Goal: Book appointment/travel/reservation

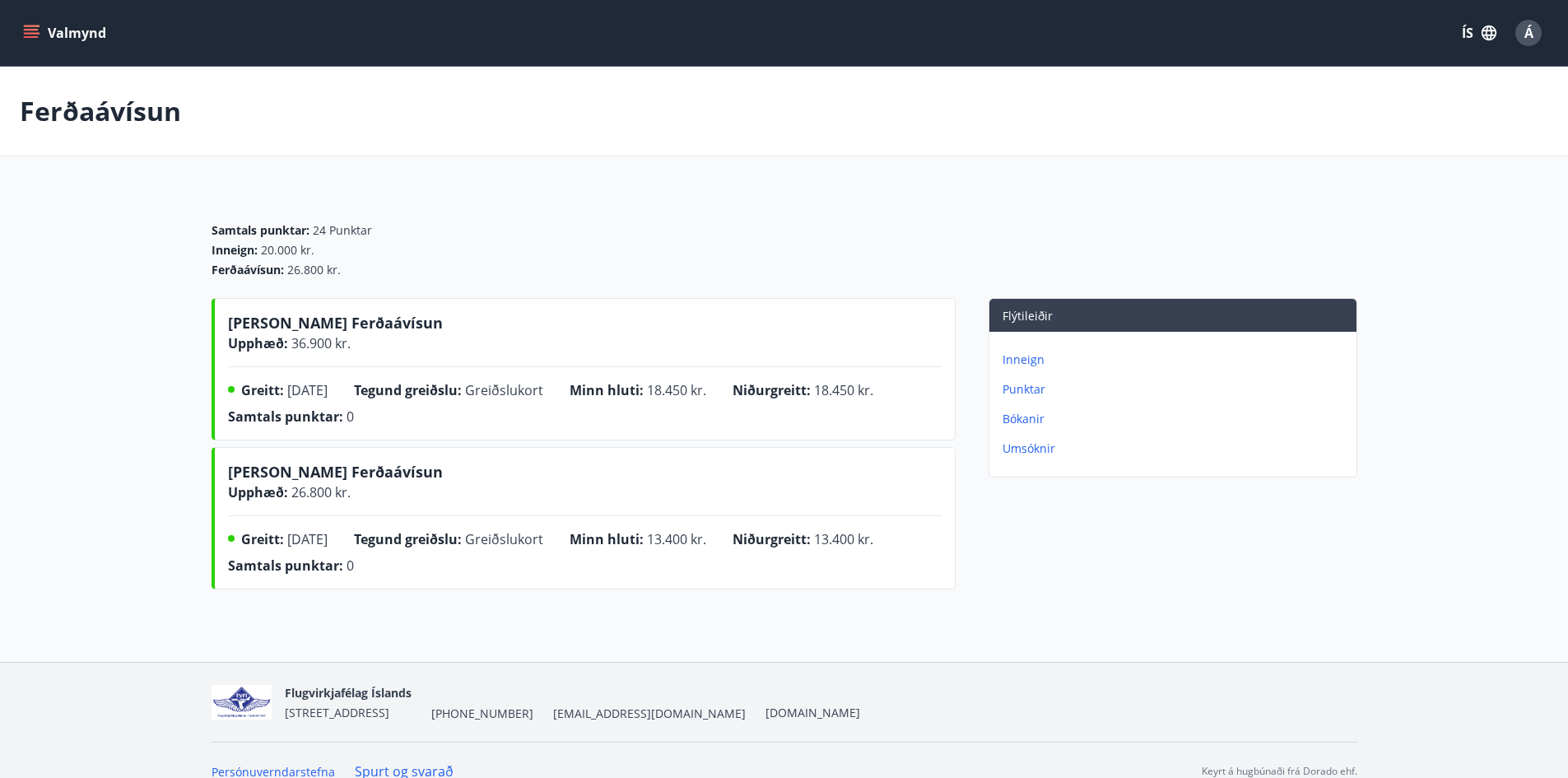
click at [66, 36] on button "Valmynd" at bounding box center [66, 32] width 93 height 30
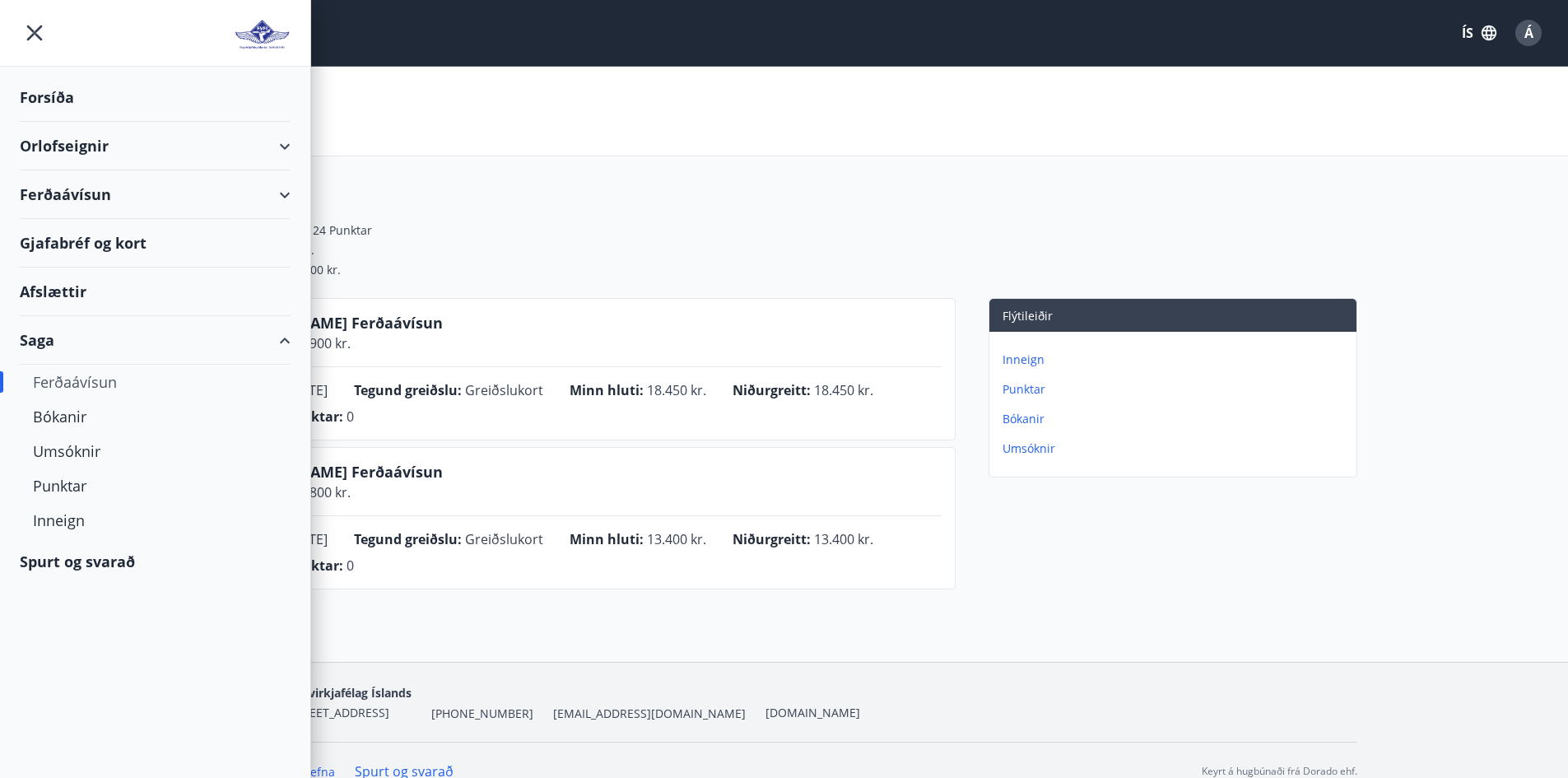
click at [397, 254] on div "Inneign : 20.000 kr." at bounding box center [784, 250] width 1146 height 16
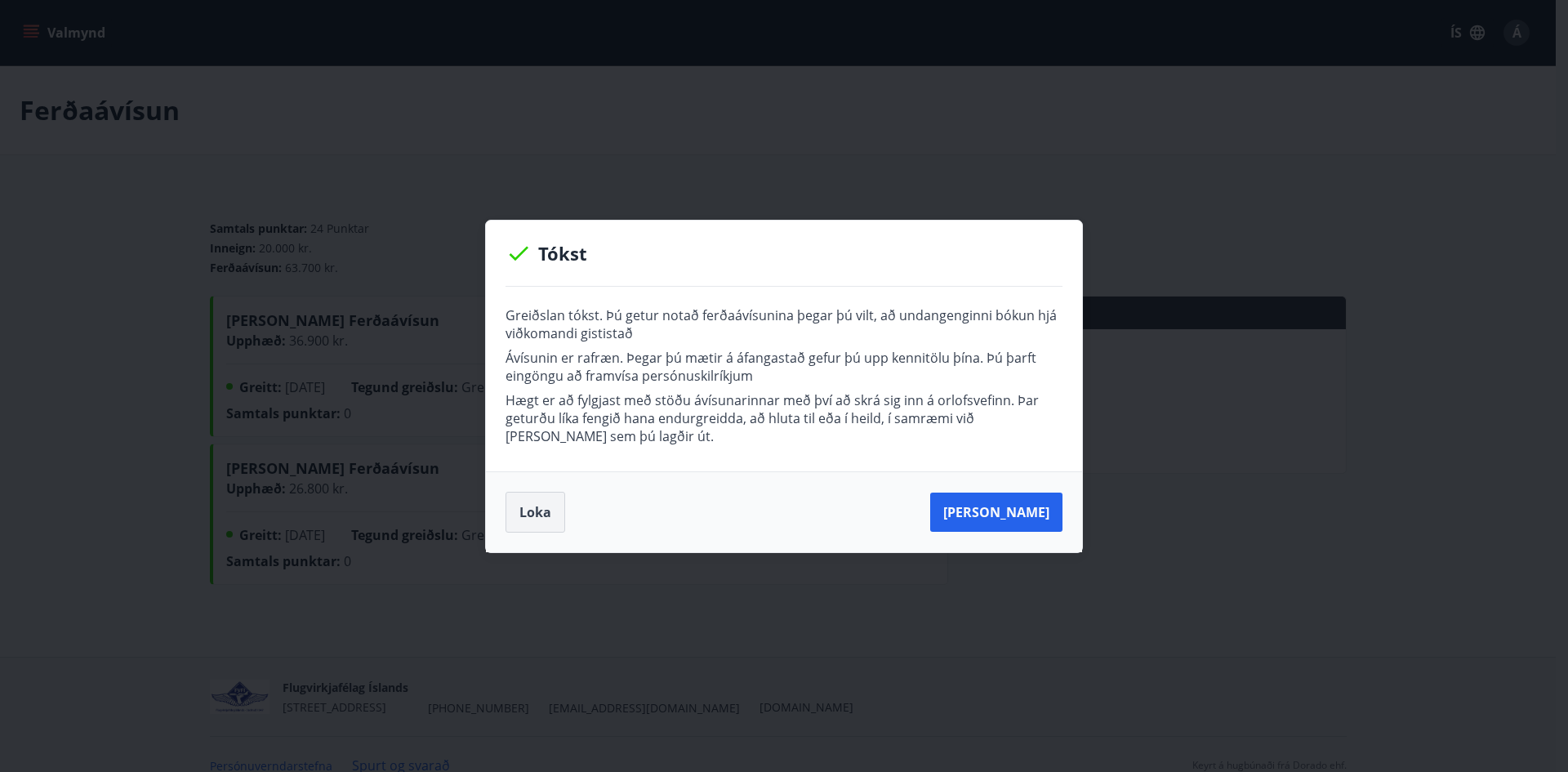
click at [548, 505] on button "Loka" at bounding box center [535, 512] width 60 height 40
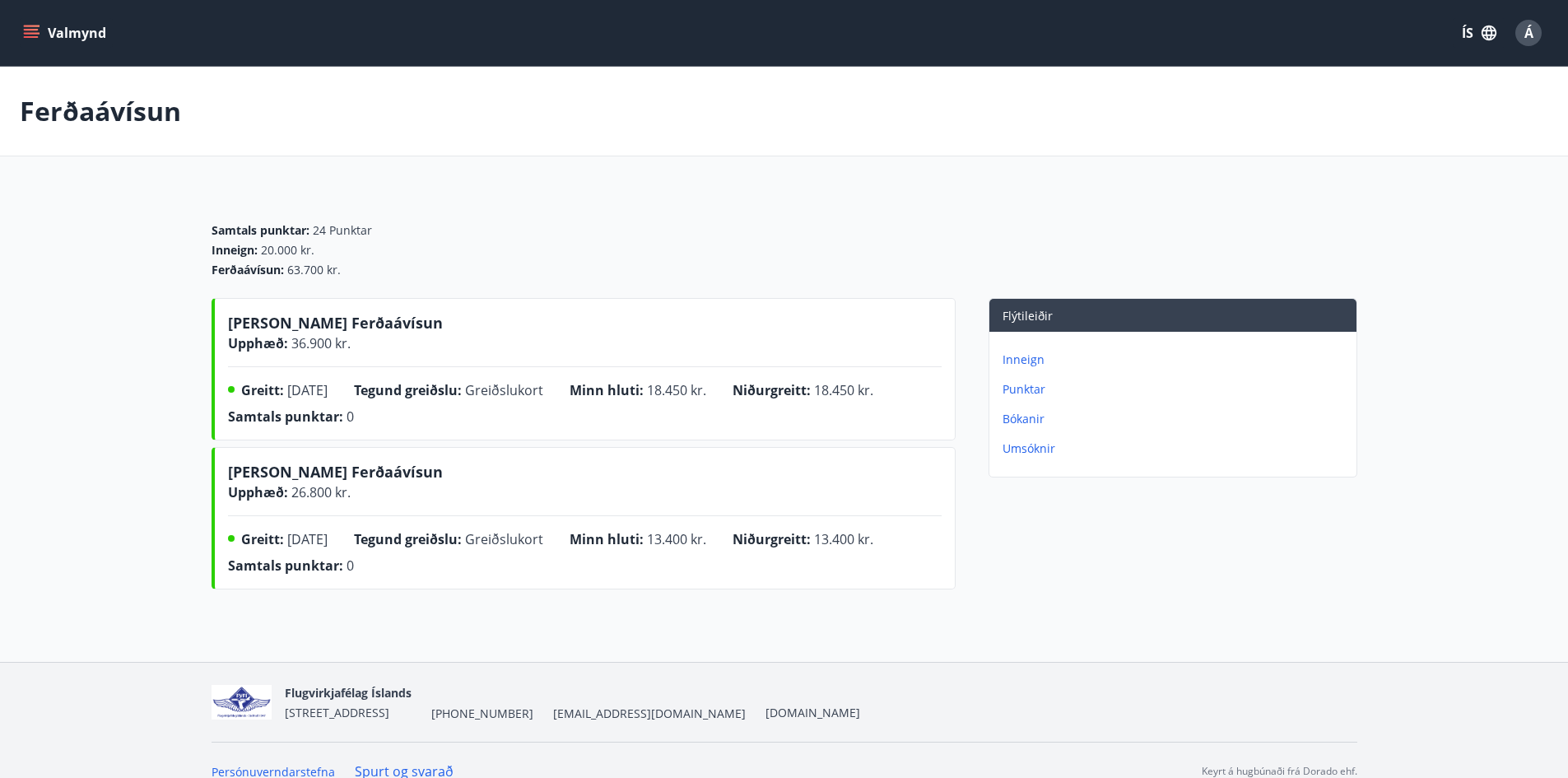
click at [648, 201] on div "Samtals punktar : 24 Punktar Inneign : 20.000 kr. Ferðaávísun : 63.700 kr." at bounding box center [784, 244] width 1146 height 109
click at [1527, 37] on span "Á" at bounding box center [1529, 32] width 9 height 18
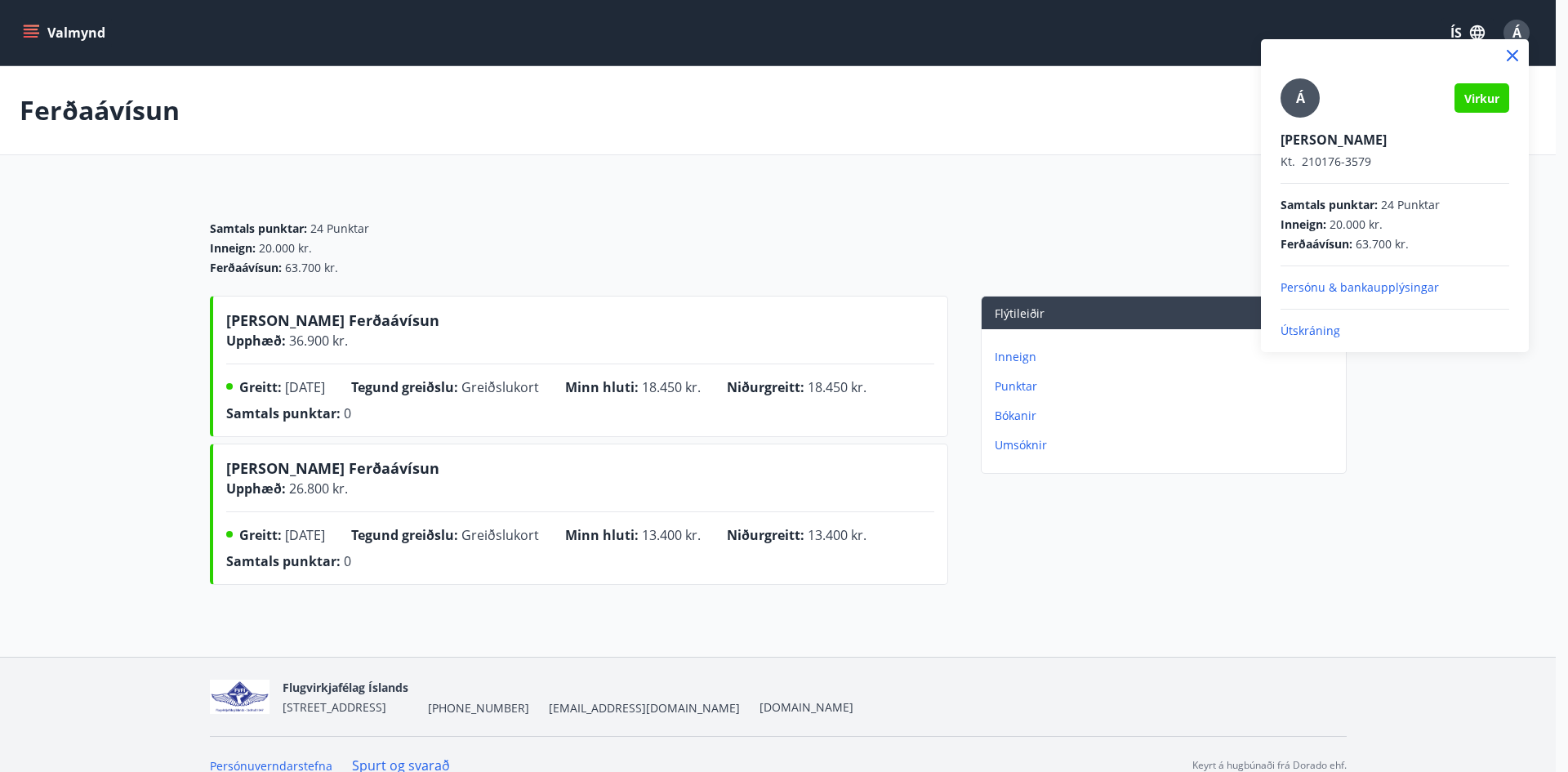
click at [1113, 206] on div at bounding box center [784, 386] width 1568 height 772
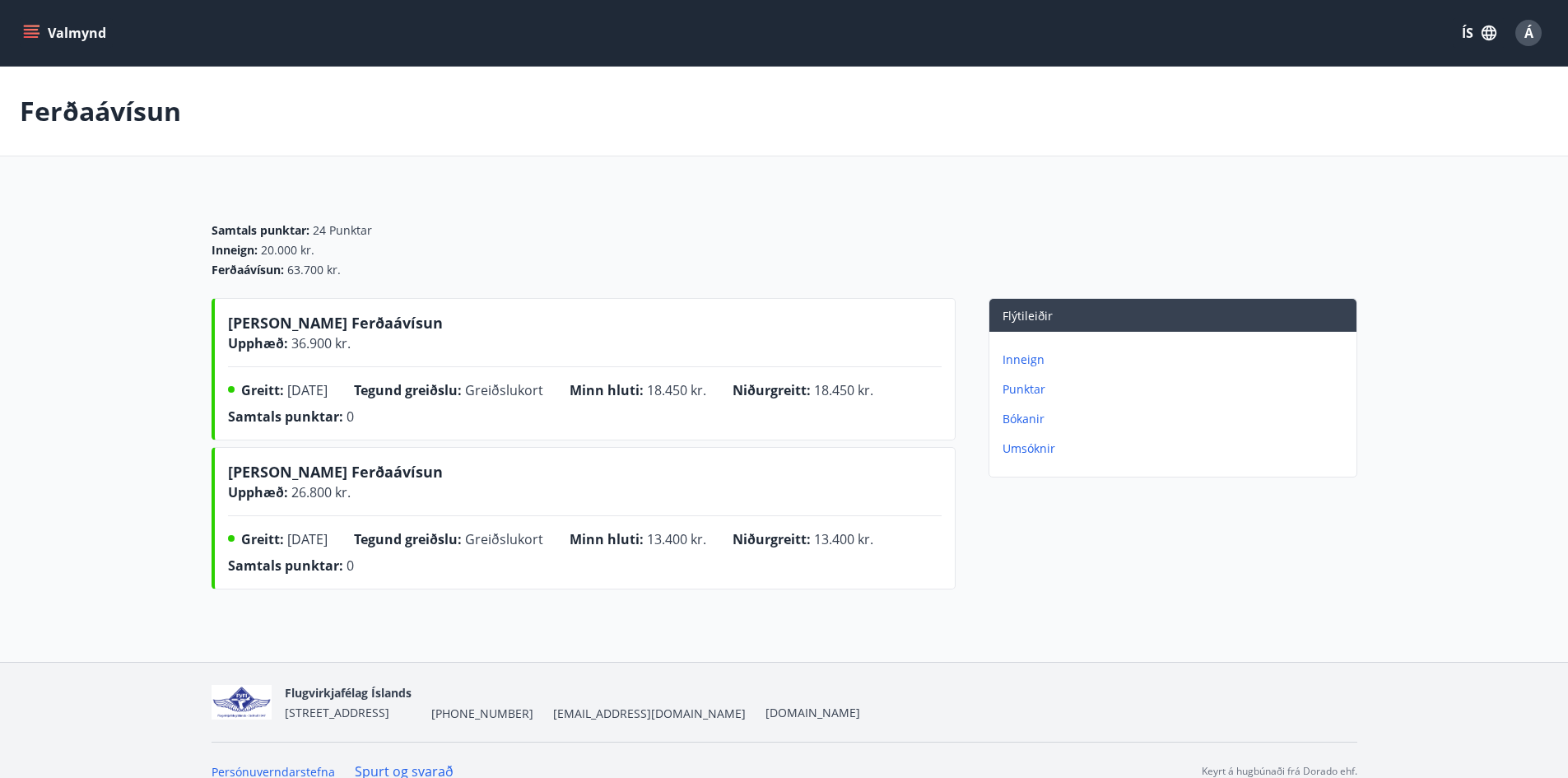
click at [39, 34] on icon "menu" at bounding box center [32, 33] width 18 height 2
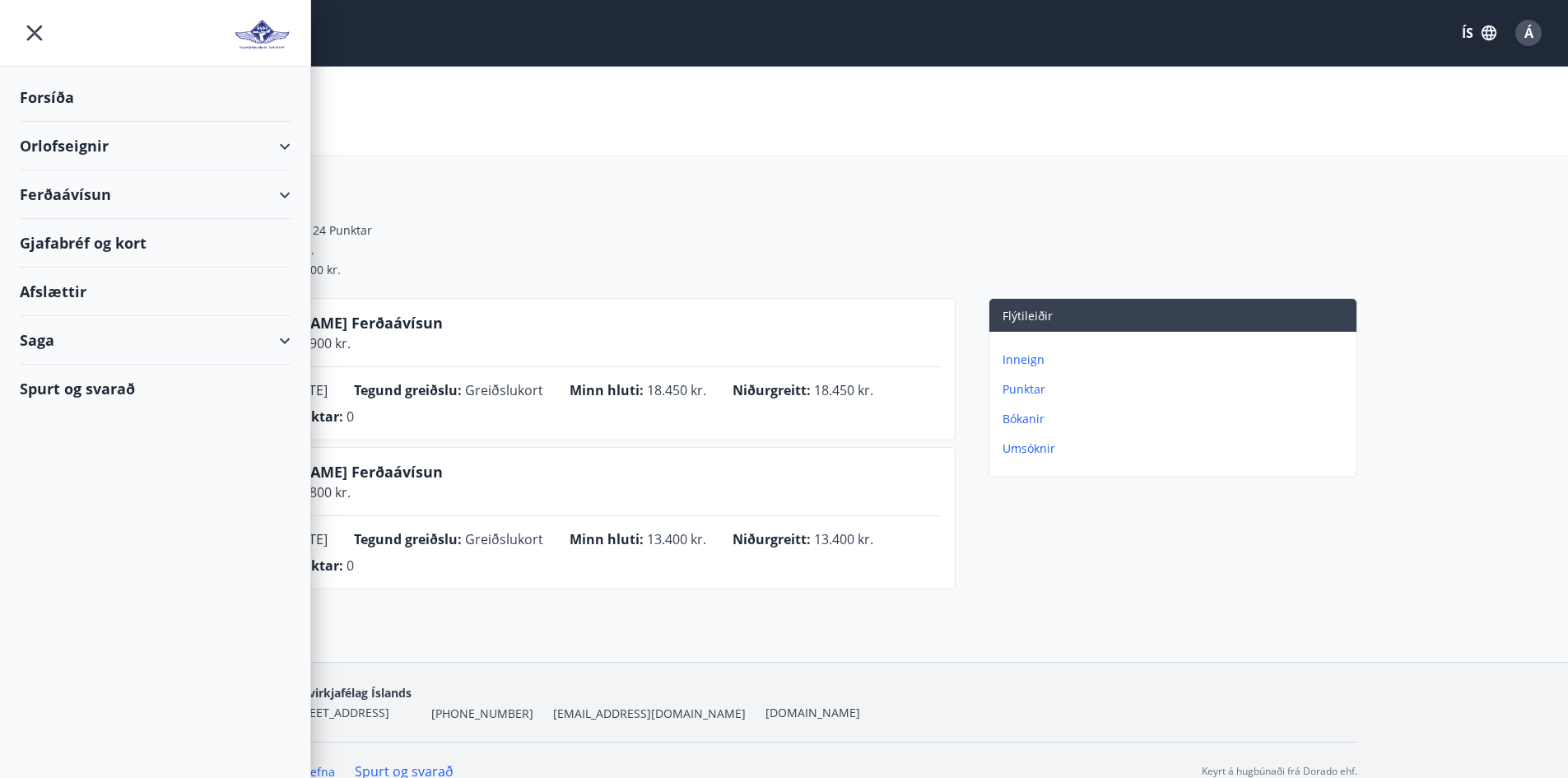
click at [284, 151] on div "Orlofseignir" at bounding box center [155, 145] width 271 height 48
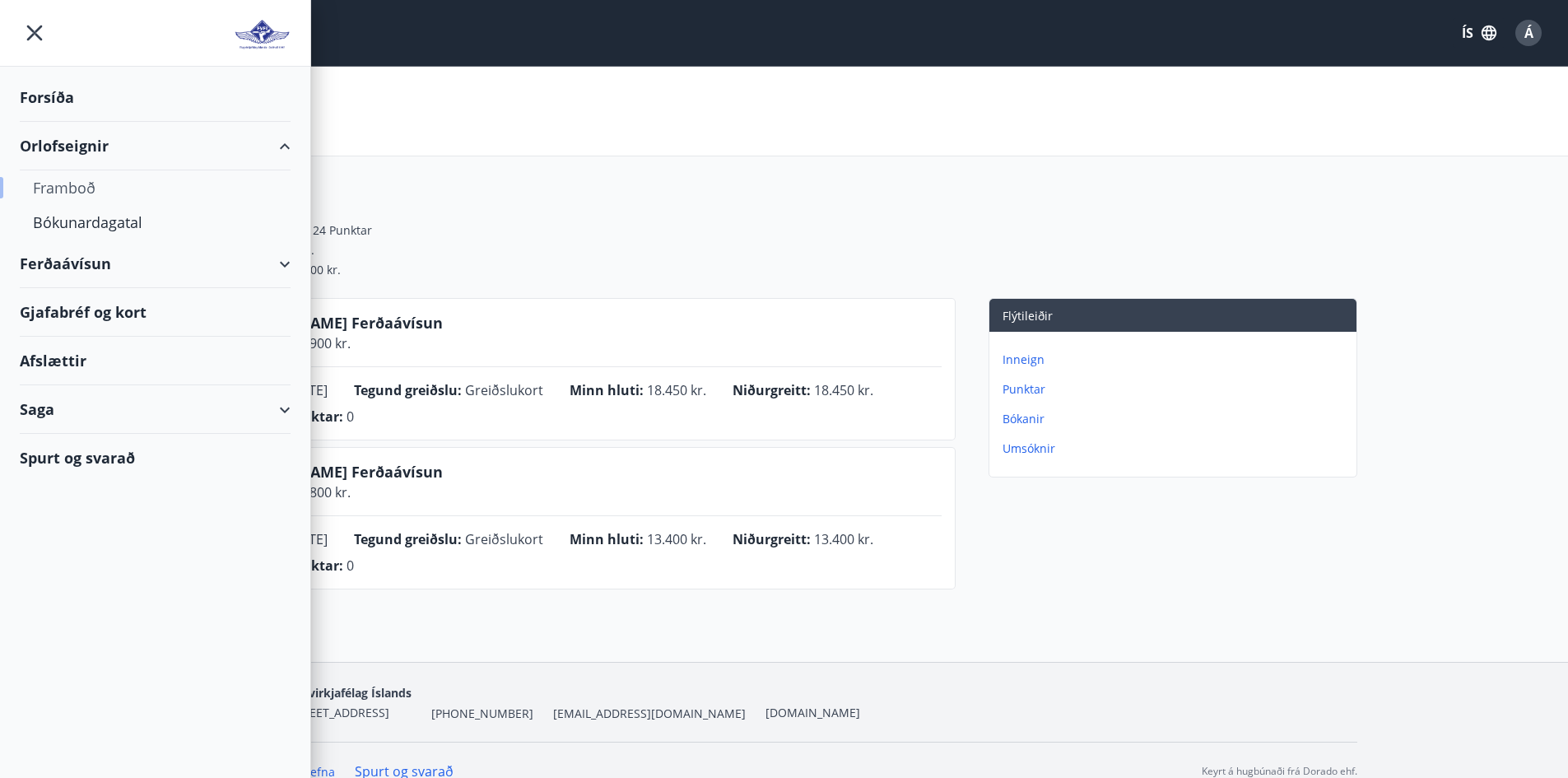
click at [77, 187] on div "Framboð" at bounding box center [155, 188] width 244 height 35
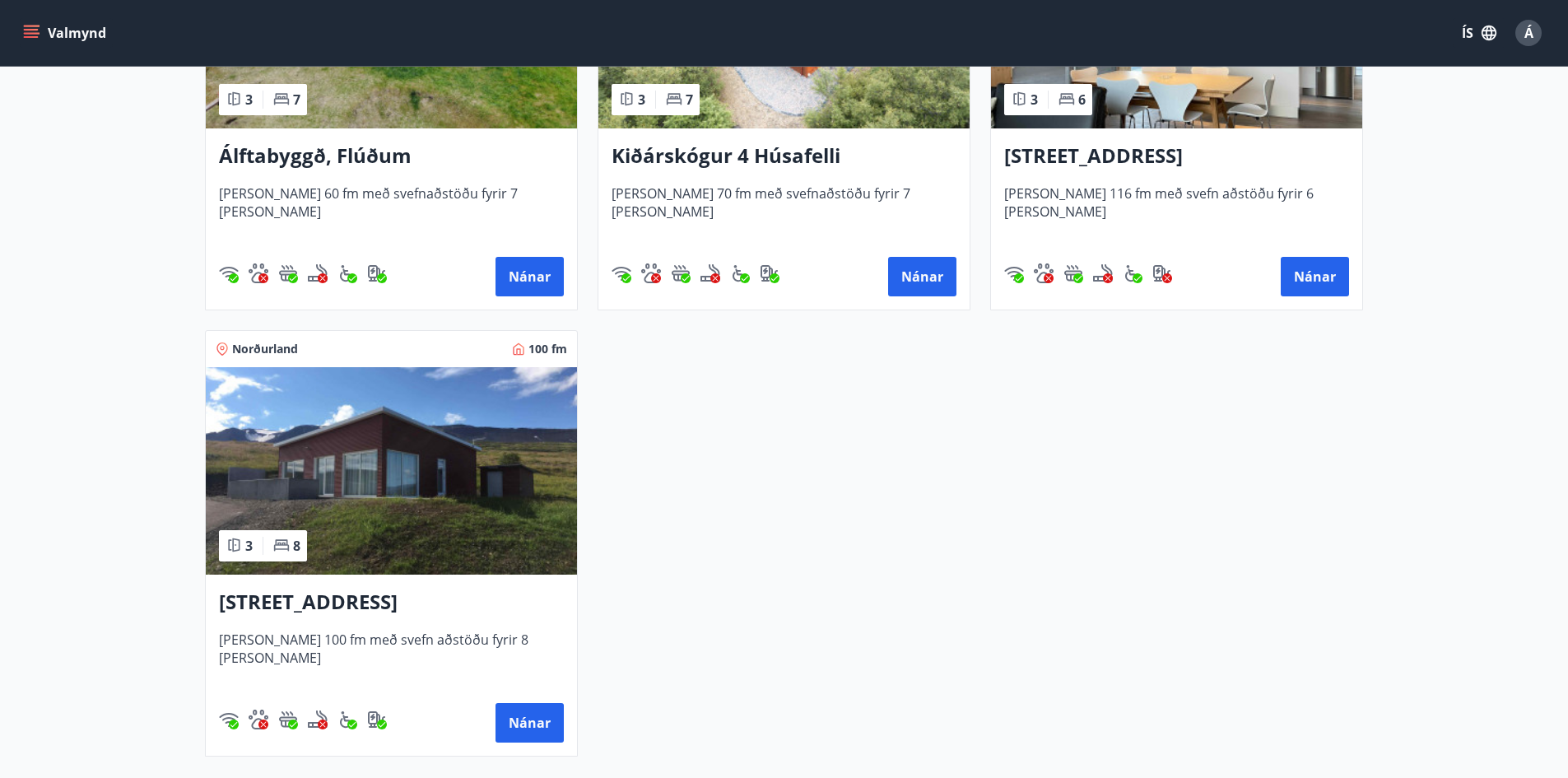
scroll to position [577, 0]
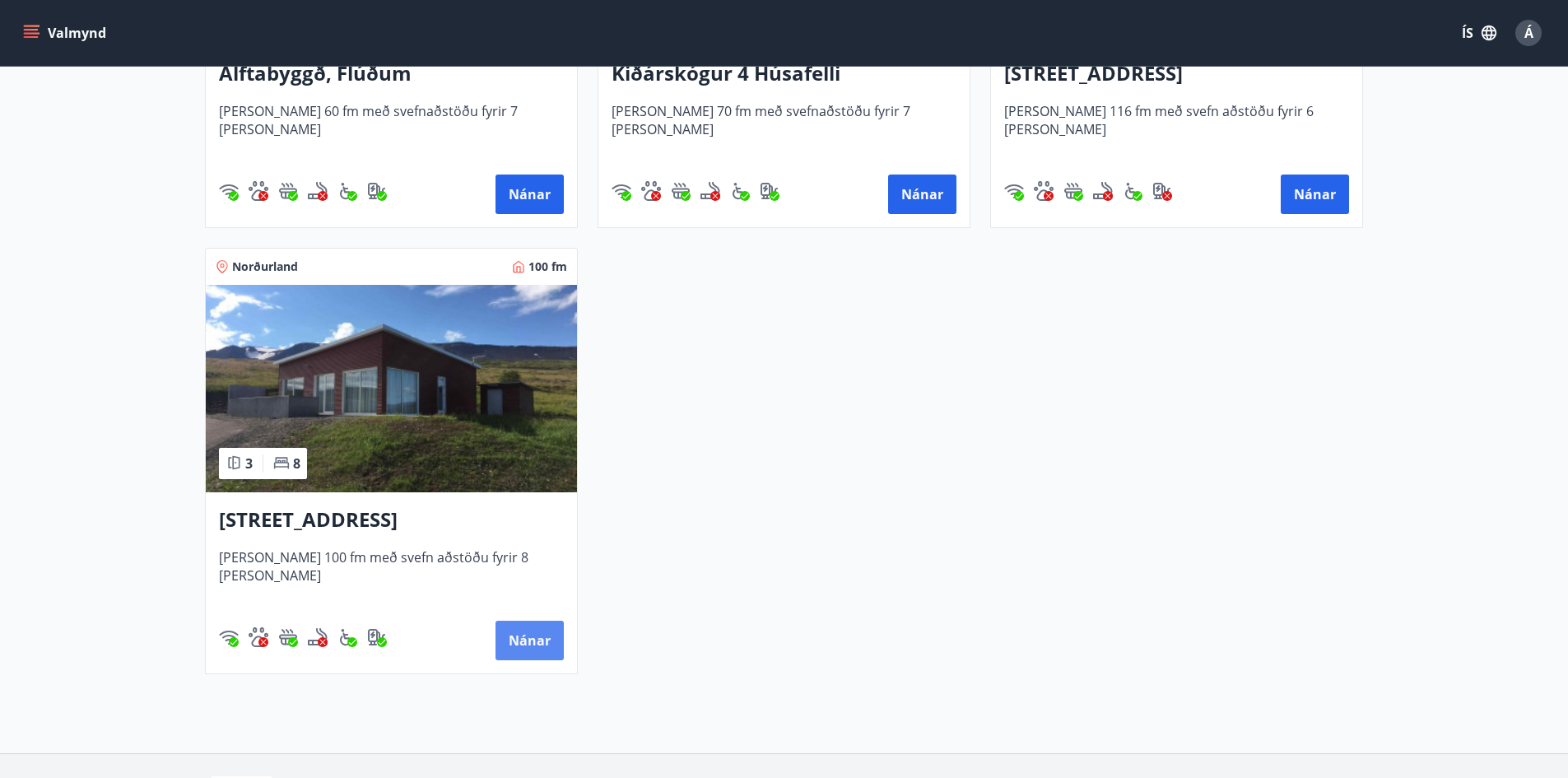
click at [526, 636] on button "Nánar" at bounding box center [530, 640] width 68 height 40
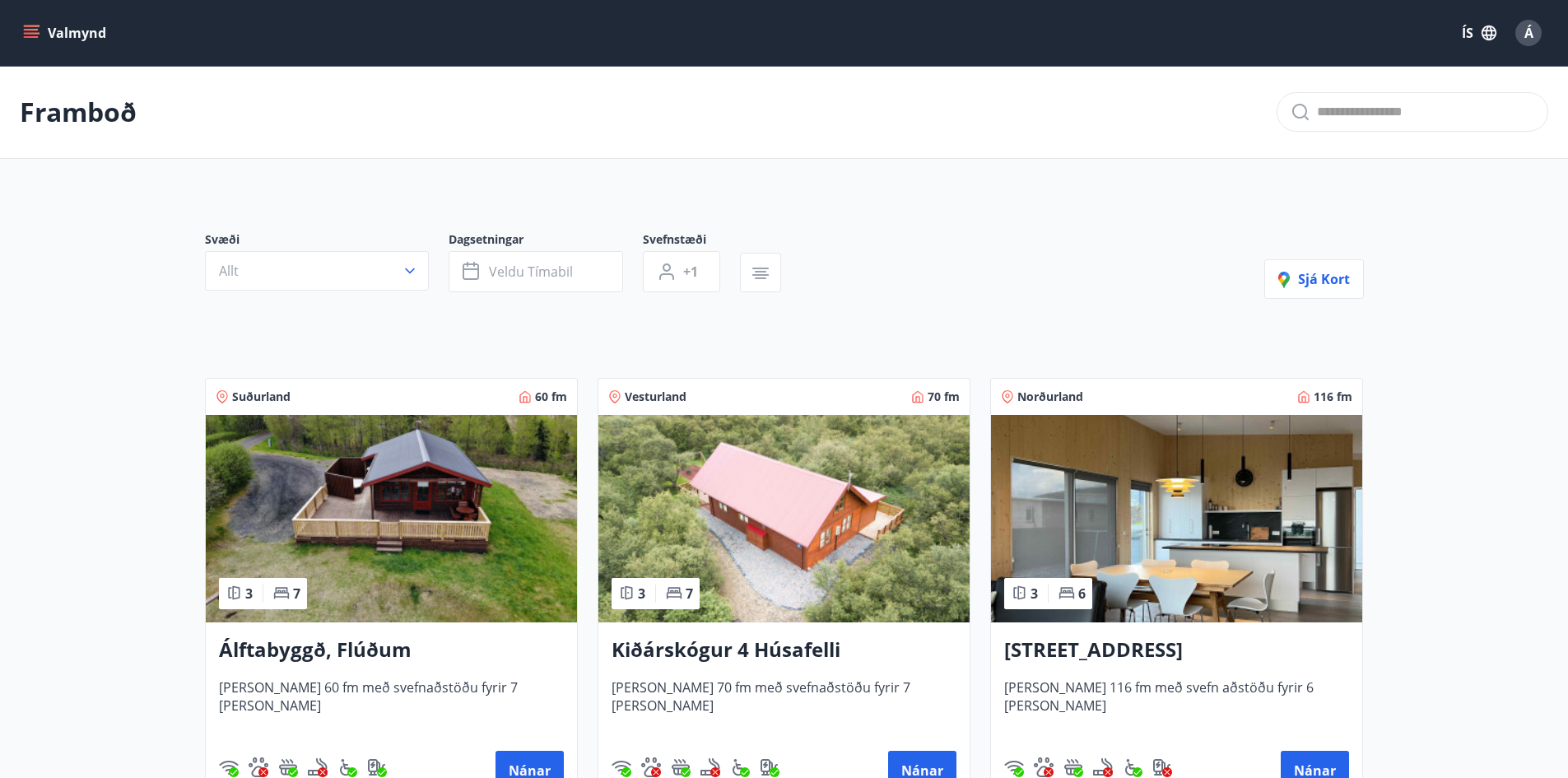
scroll to position [330, 0]
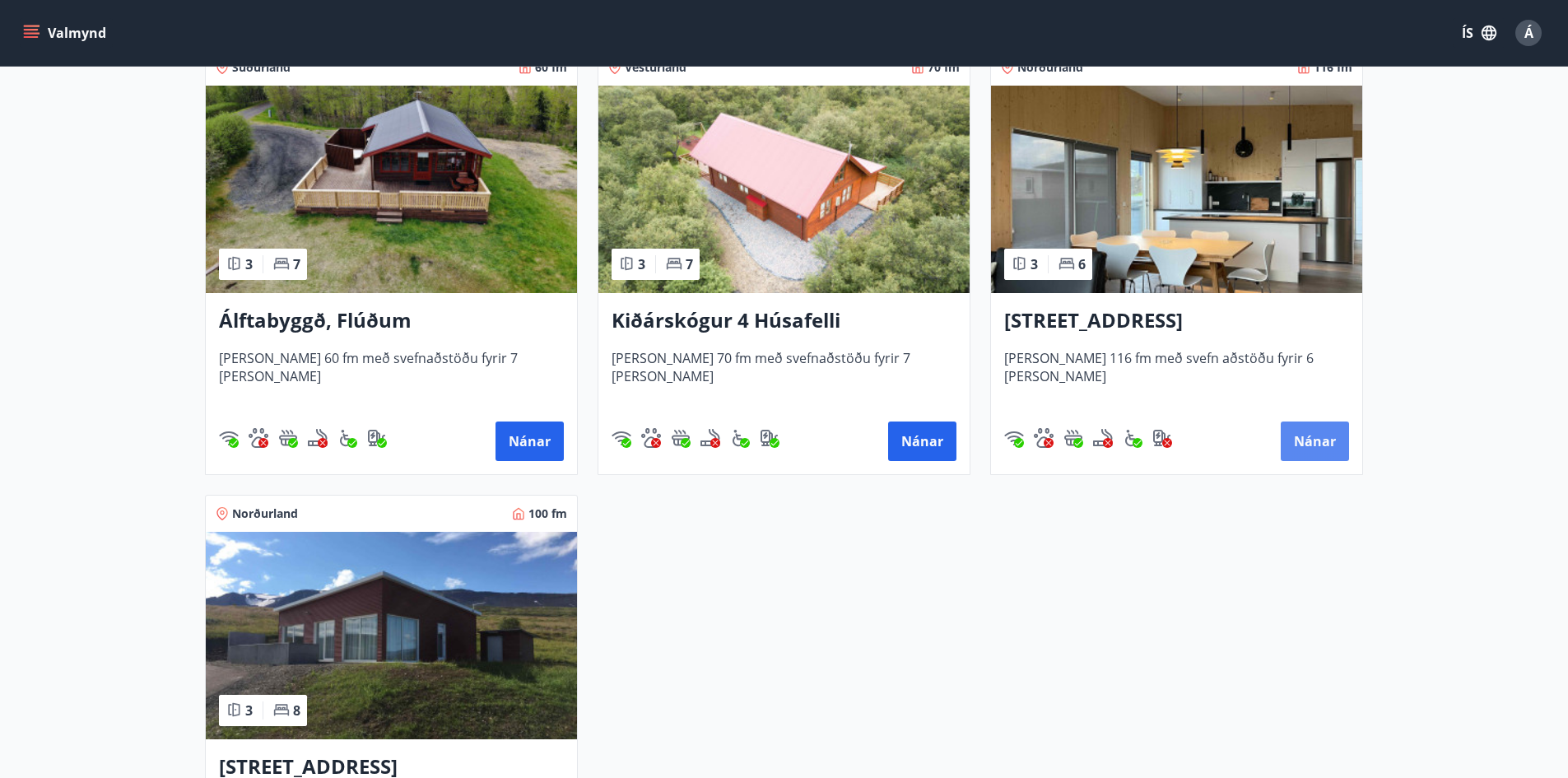
click at [1307, 430] on button "Nánar" at bounding box center [1315, 441] width 68 height 40
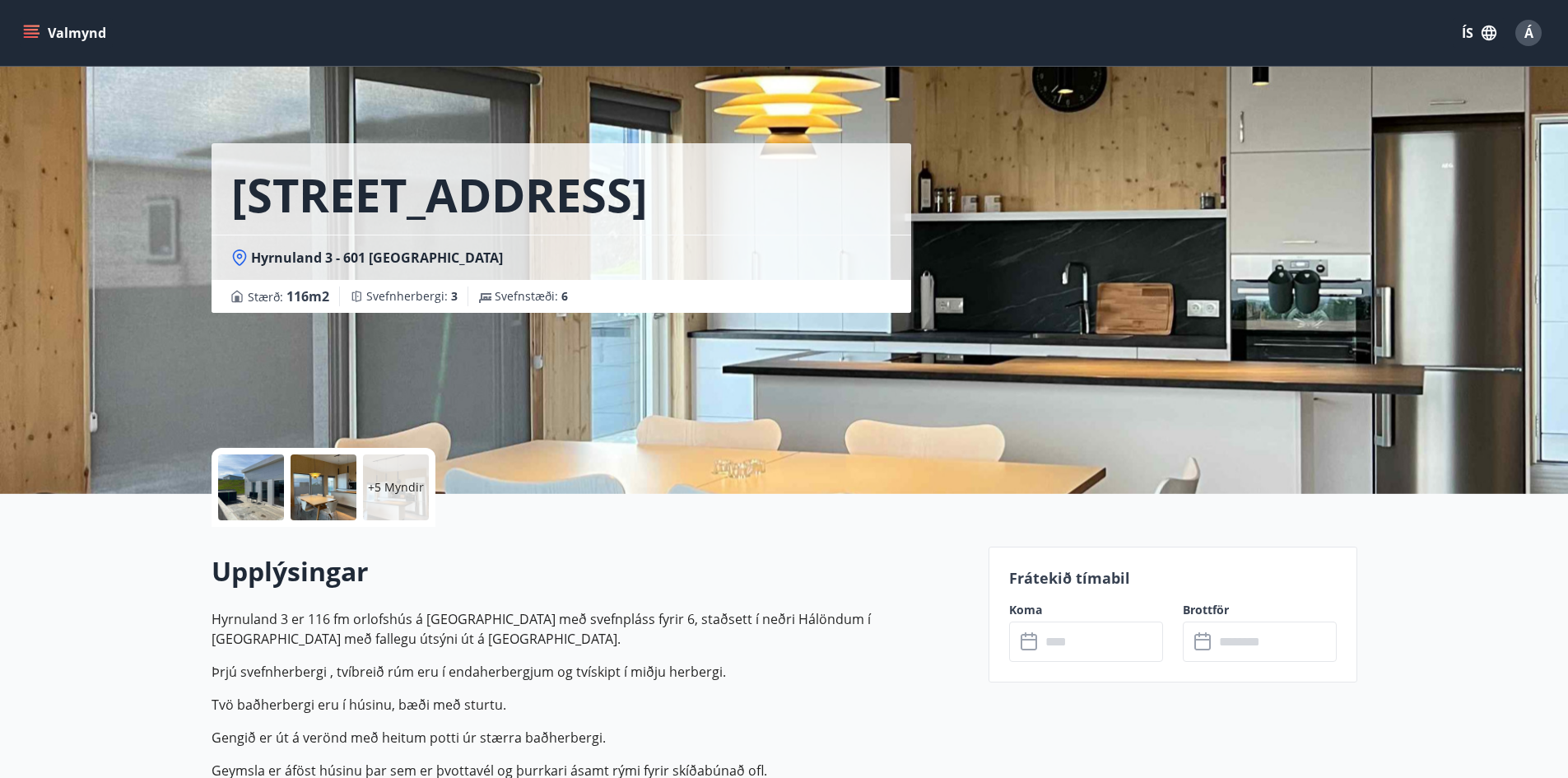
click at [261, 478] on div at bounding box center [251, 488] width 66 height 66
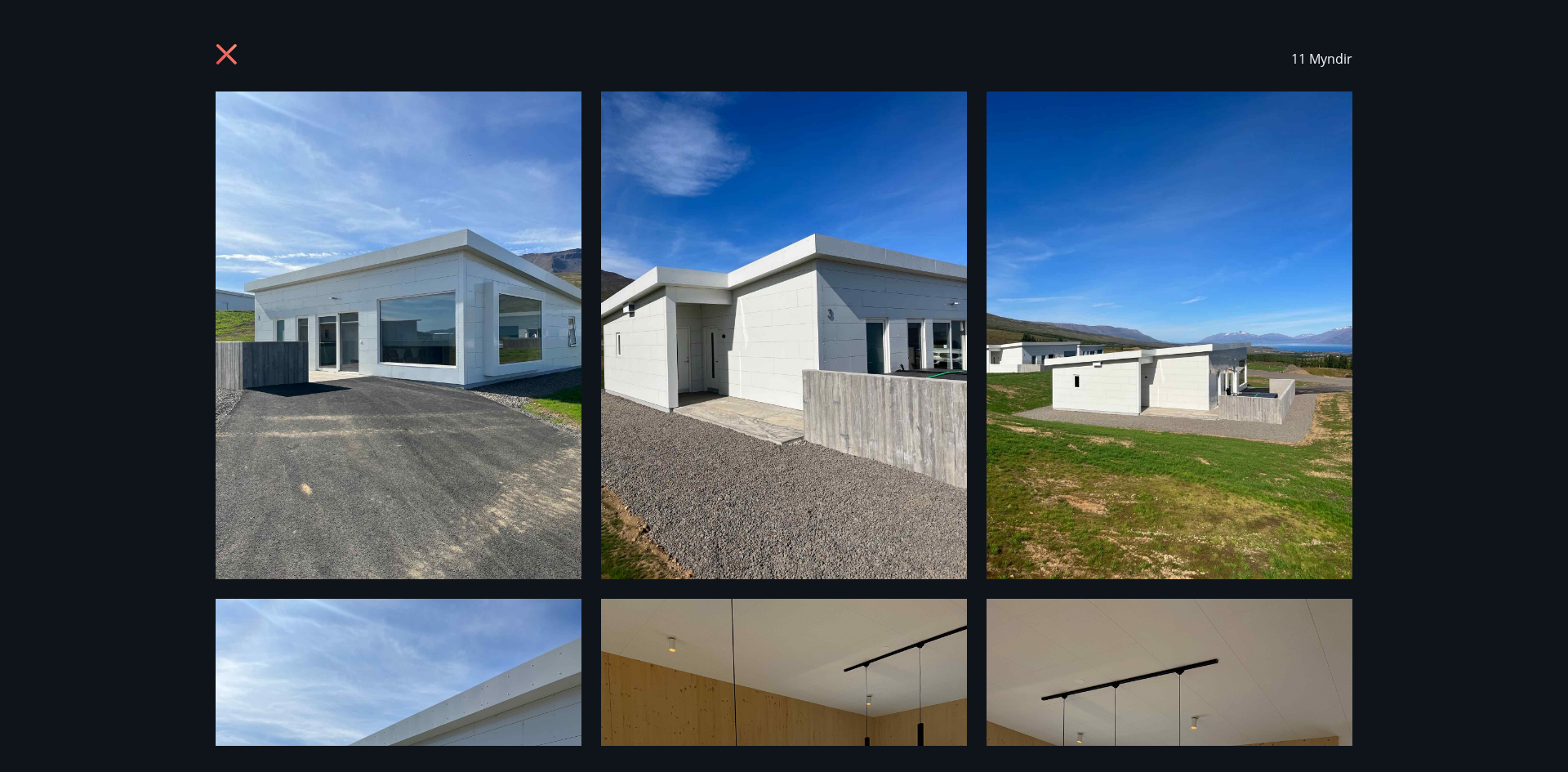
click at [233, 53] on icon at bounding box center [228, 56] width 26 height 26
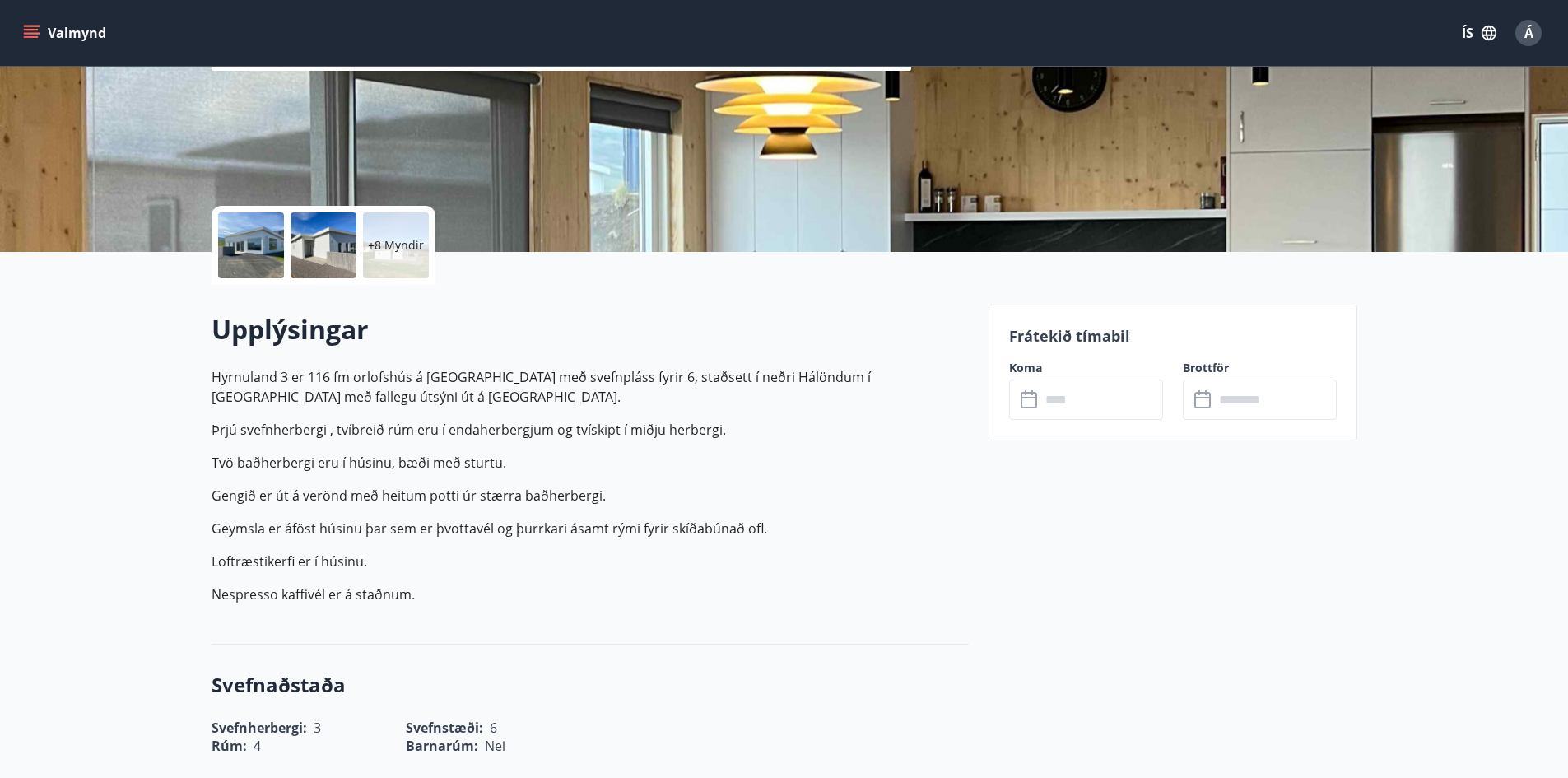
scroll to position [247, 0]
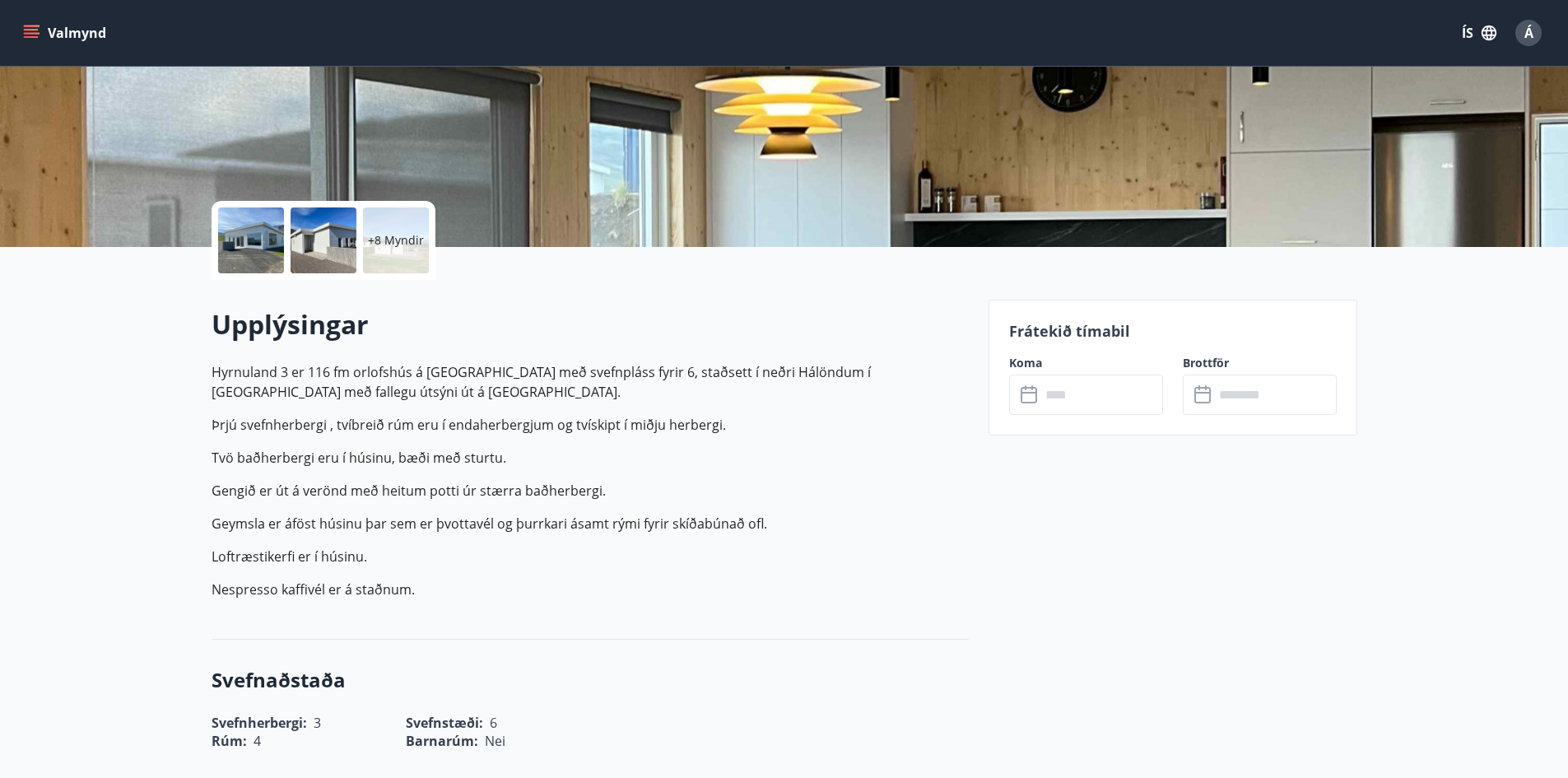
click at [1093, 397] on input "text" at bounding box center [1101, 395] width 122 height 41
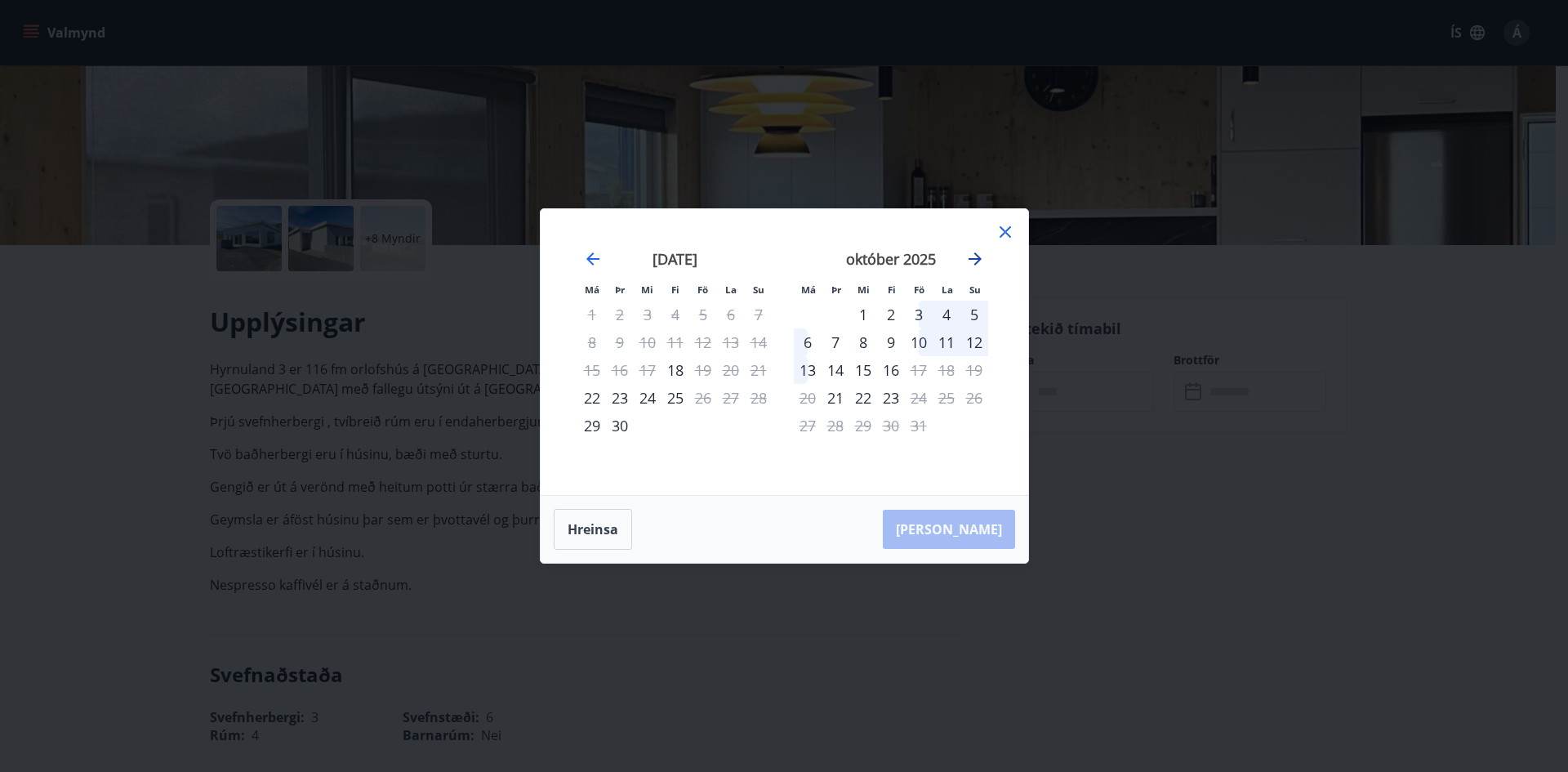
click at [977, 261] on icon "Move forward to switch to the next month." at bounding box center [976, 260] width 13 height 13
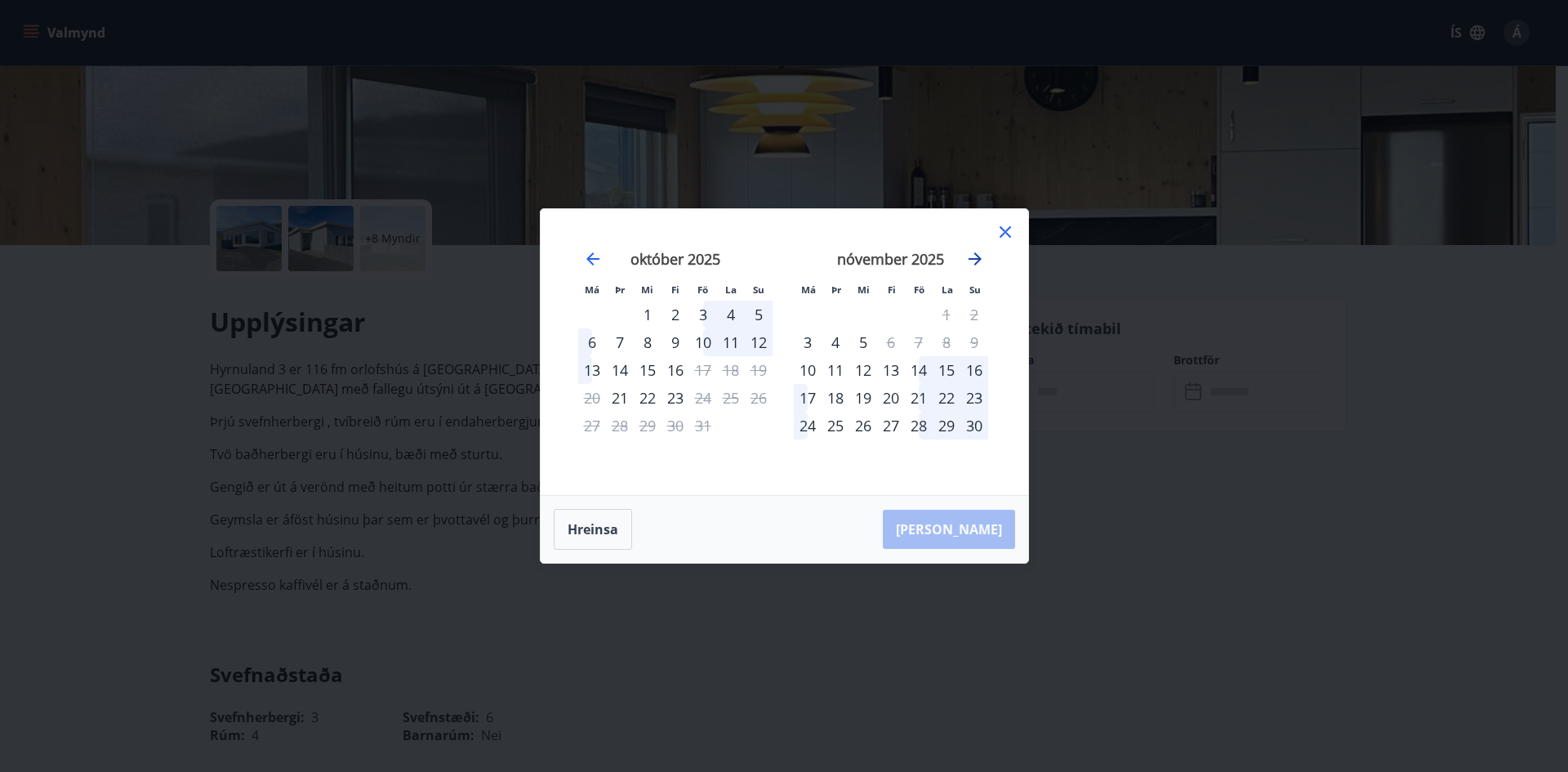
click at [977, 261] on icon "Move forward to switch to the next month." at bounding box center [976, 260] width 13 height 13
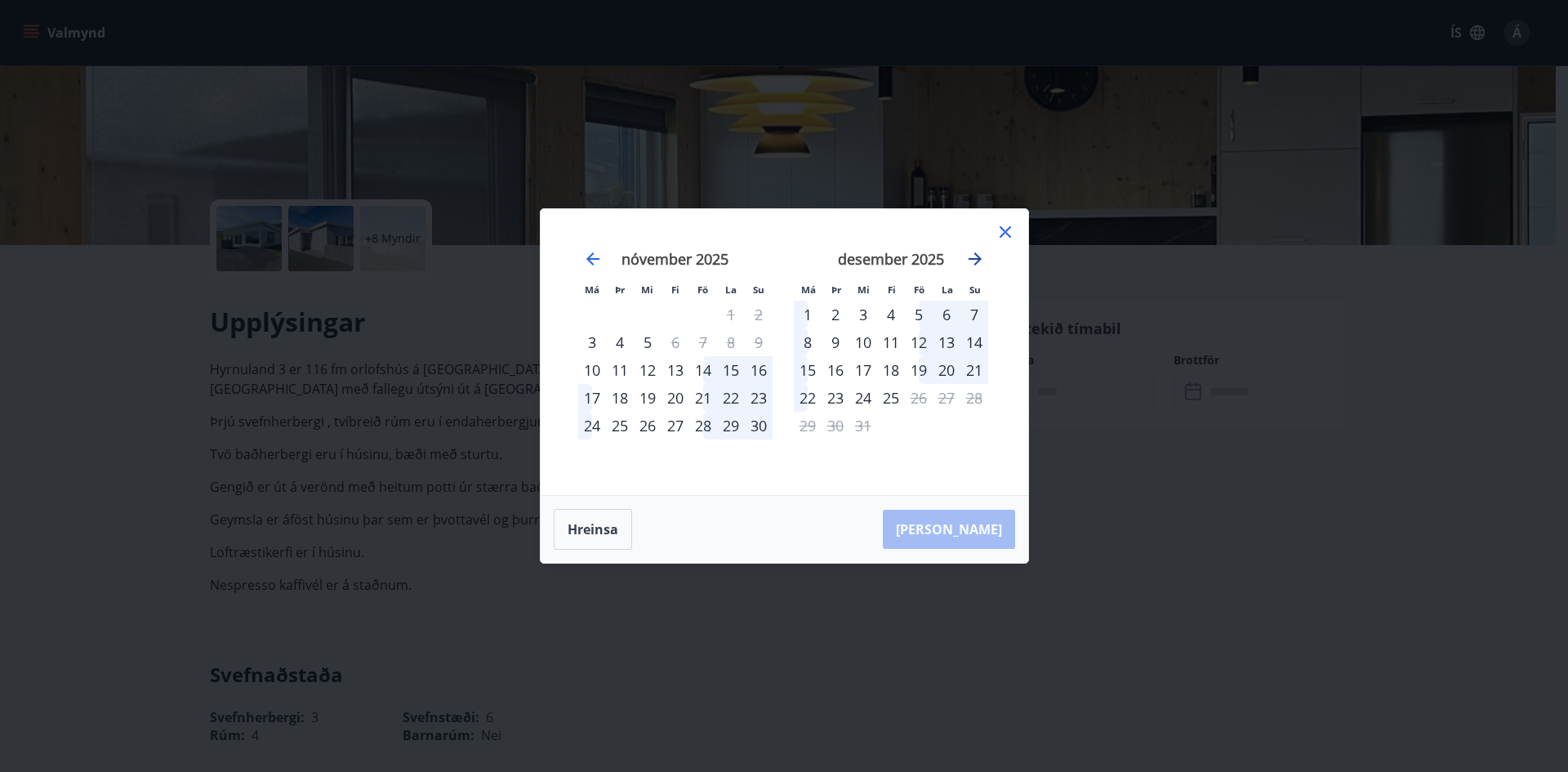
click at [977, 261] on icon "Move forward to switch to the next month." at bounding box center [976, 260] width 13 height 13
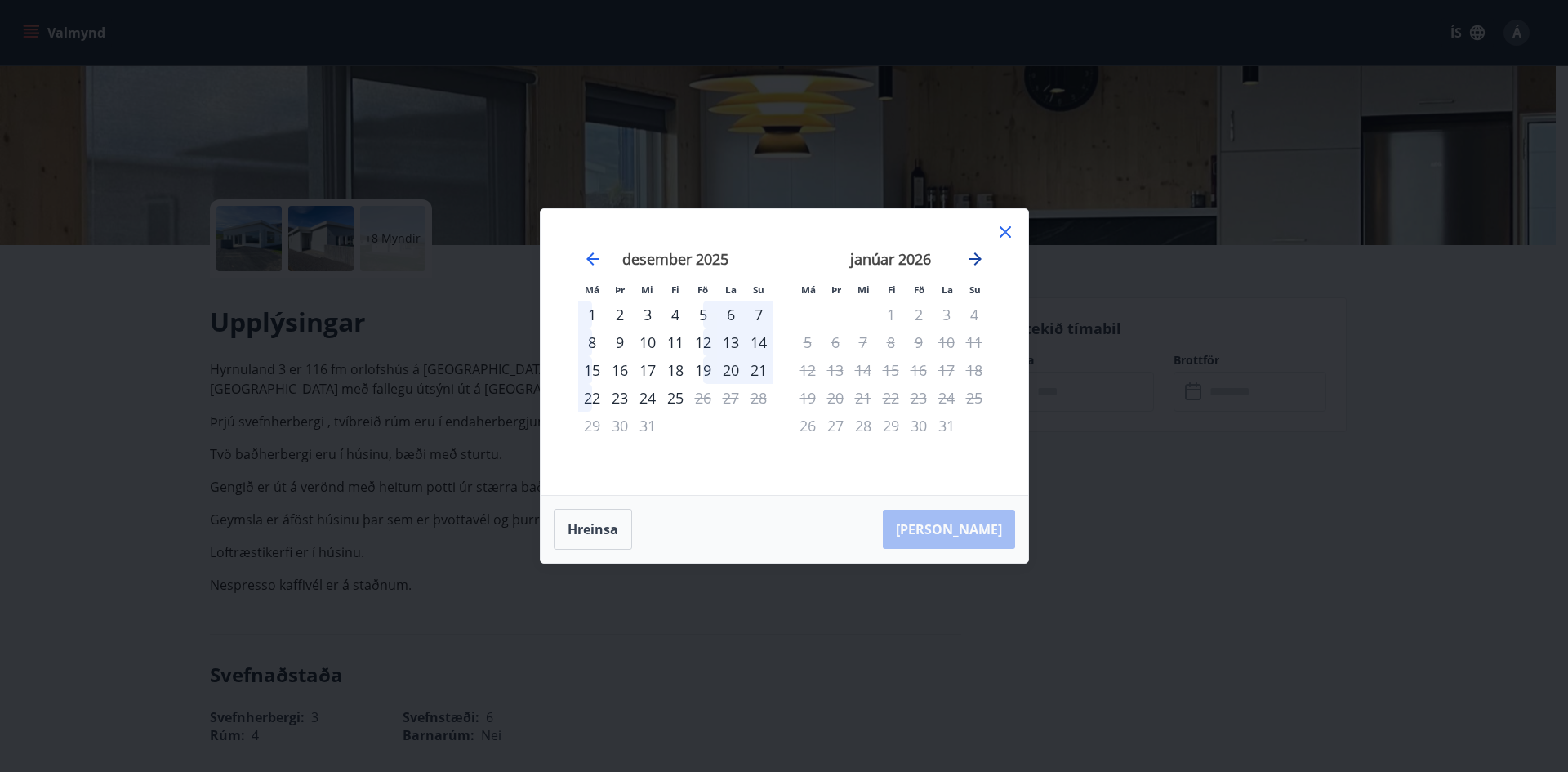
click at [977, 261] on icon "Move forward to switch to the next month." at bounding box center [976, 260] width 13 height 13
click at [1004, 229] on icon at bounding box center [1005, 232] width 19 height 19
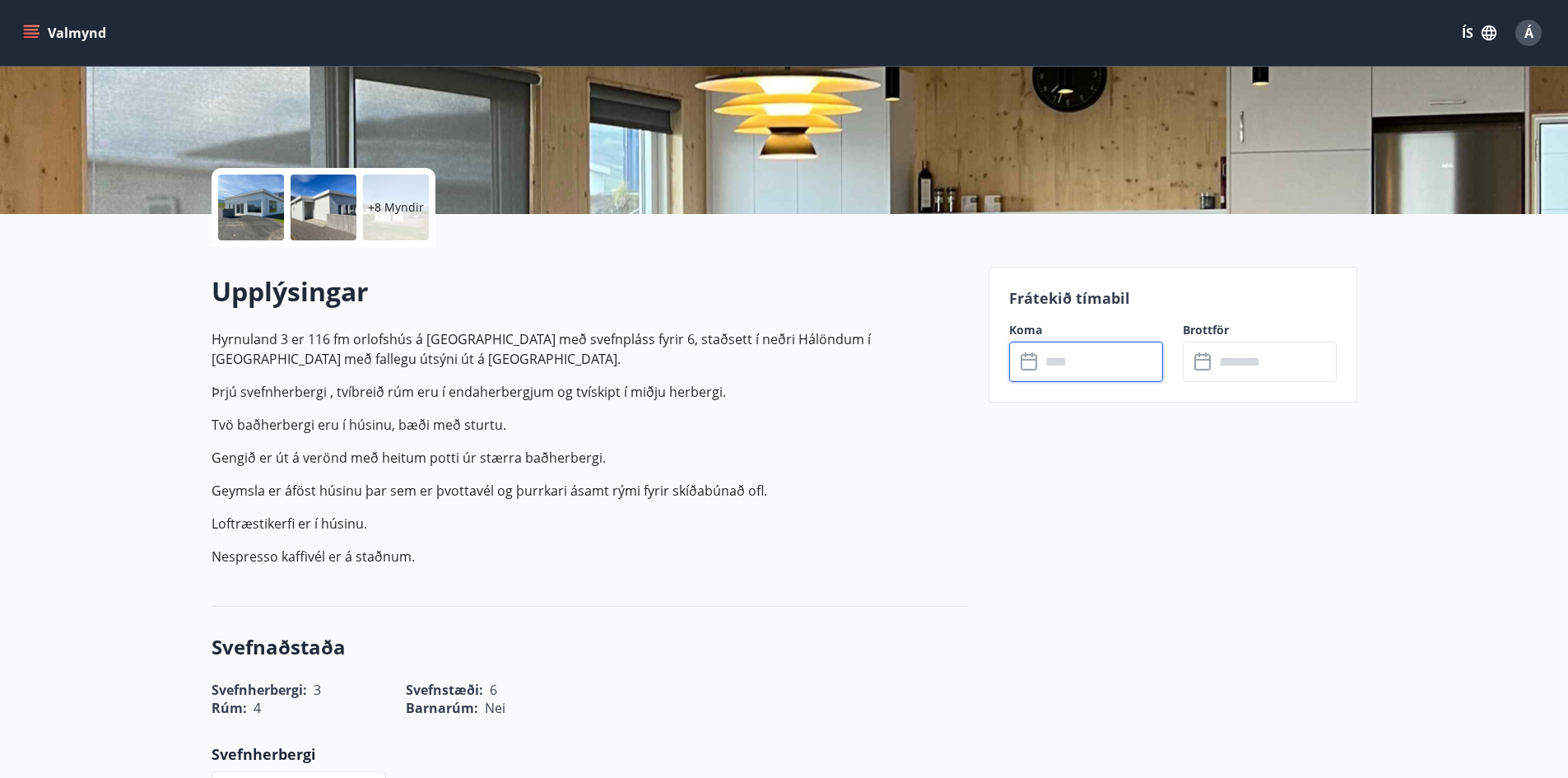
scroll to position [0, 0]
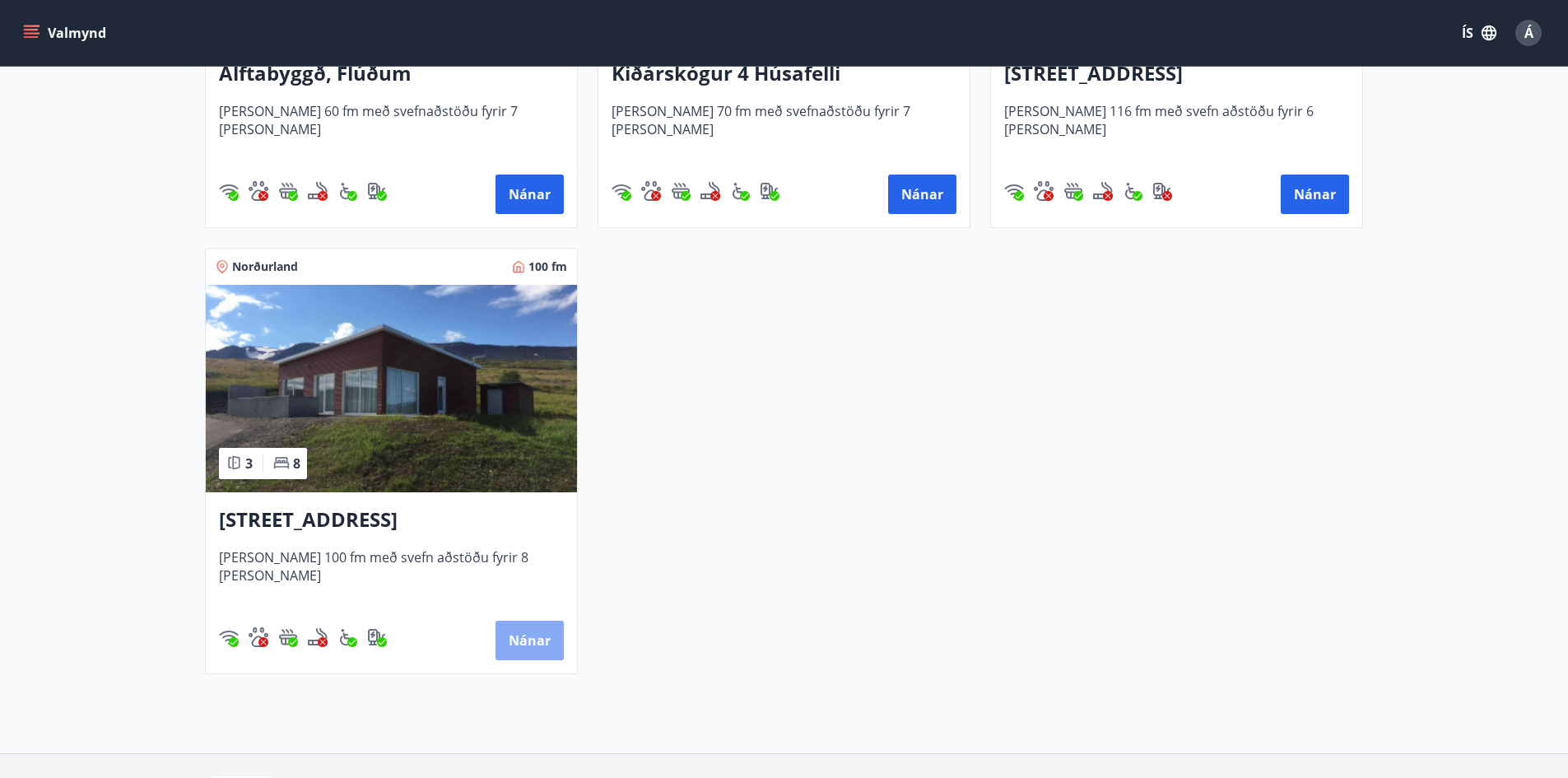
click at [553, 635] on button "Nánar" at bounding box center [530, 640] width 68 height 40
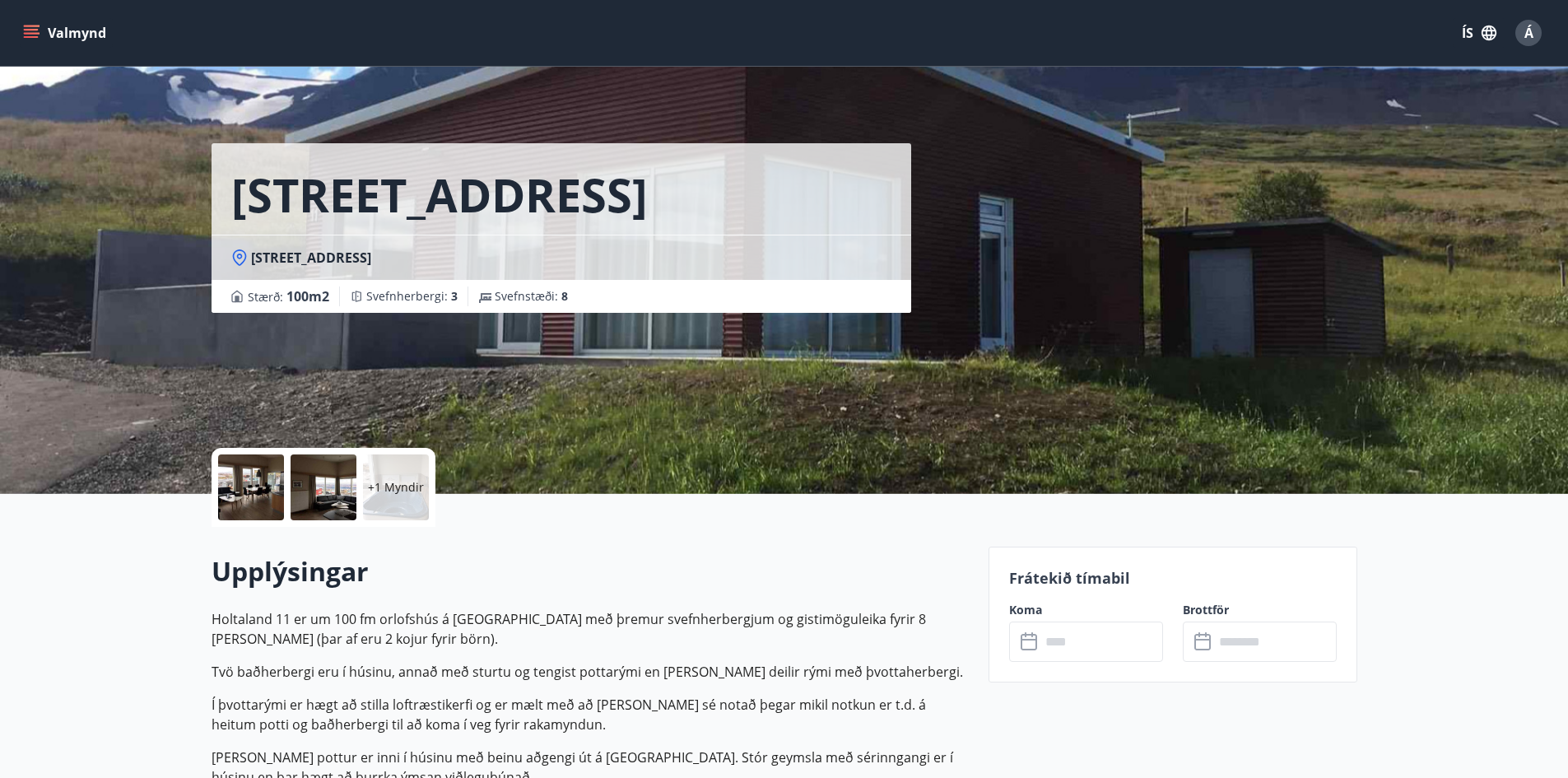
click at [1144, 637] on input "text" at bounding box center [1101, 642] width 122 height 41
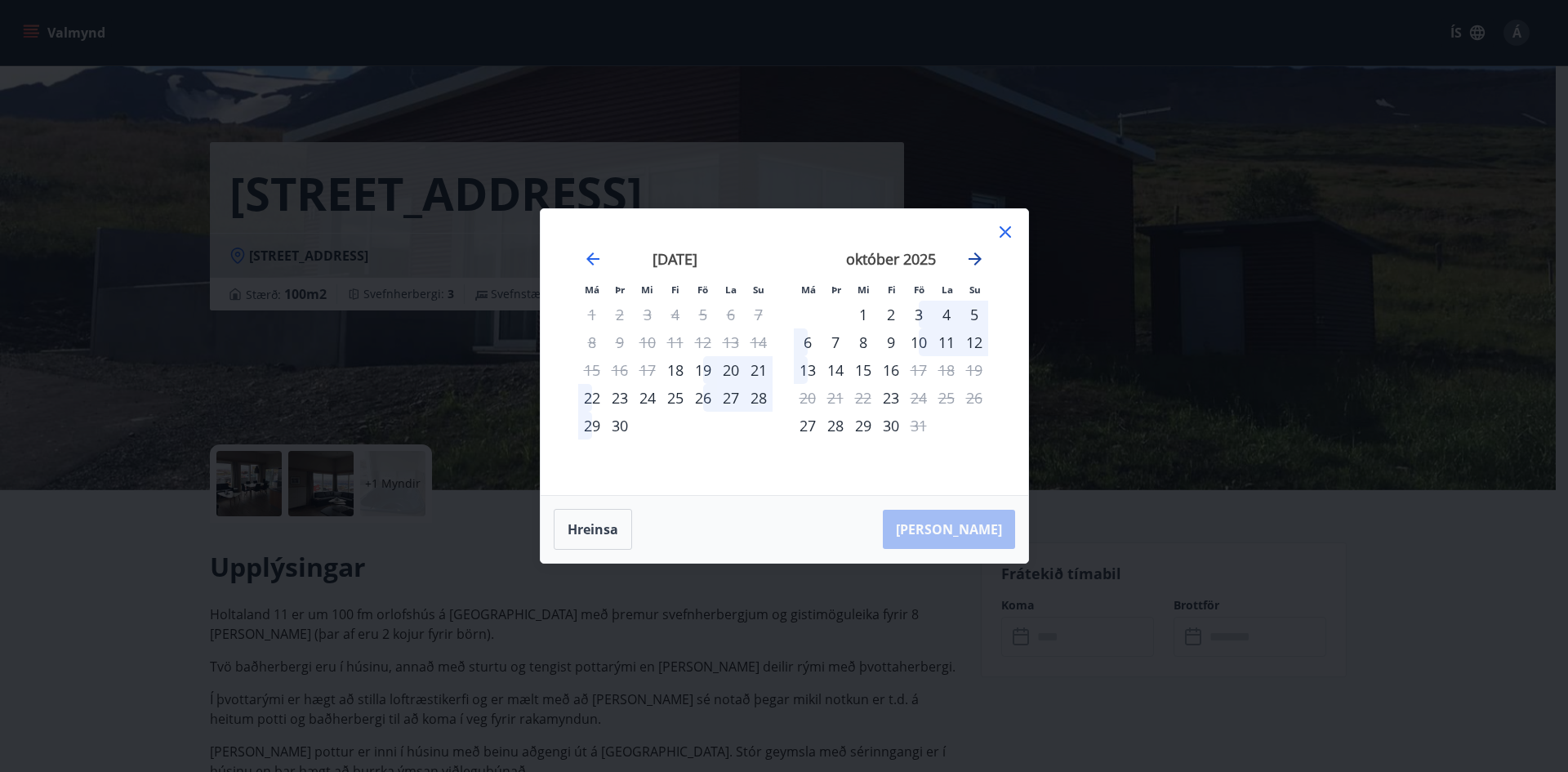
click at [975, 256] on icon "Move forward to switch to the next month." at bounding box center [975, 259] width 19 height 19
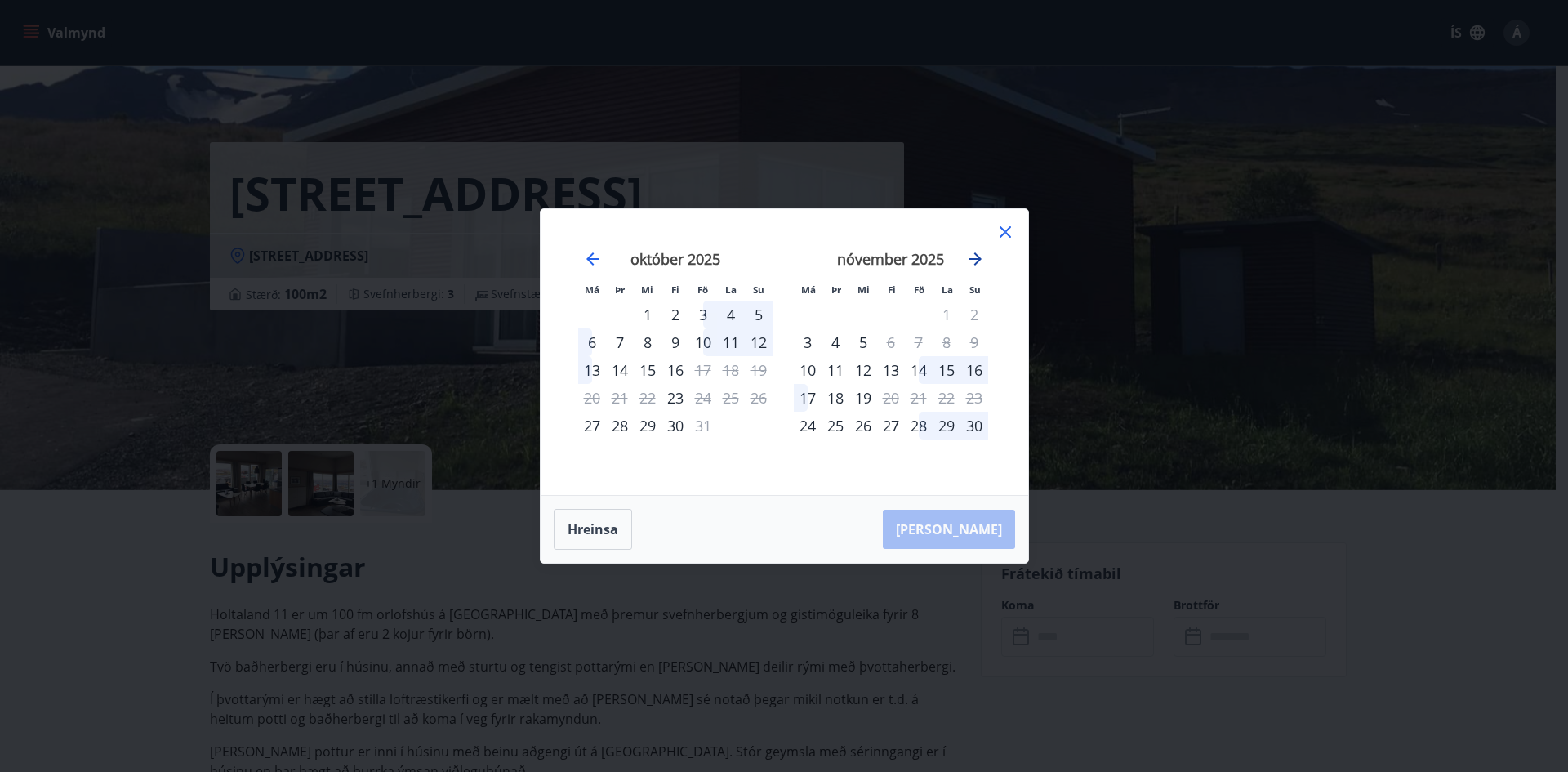
click at [975, 256] on icon "Move forward to switch to the next month." at bounding box center [975, 259] width 19 height 19
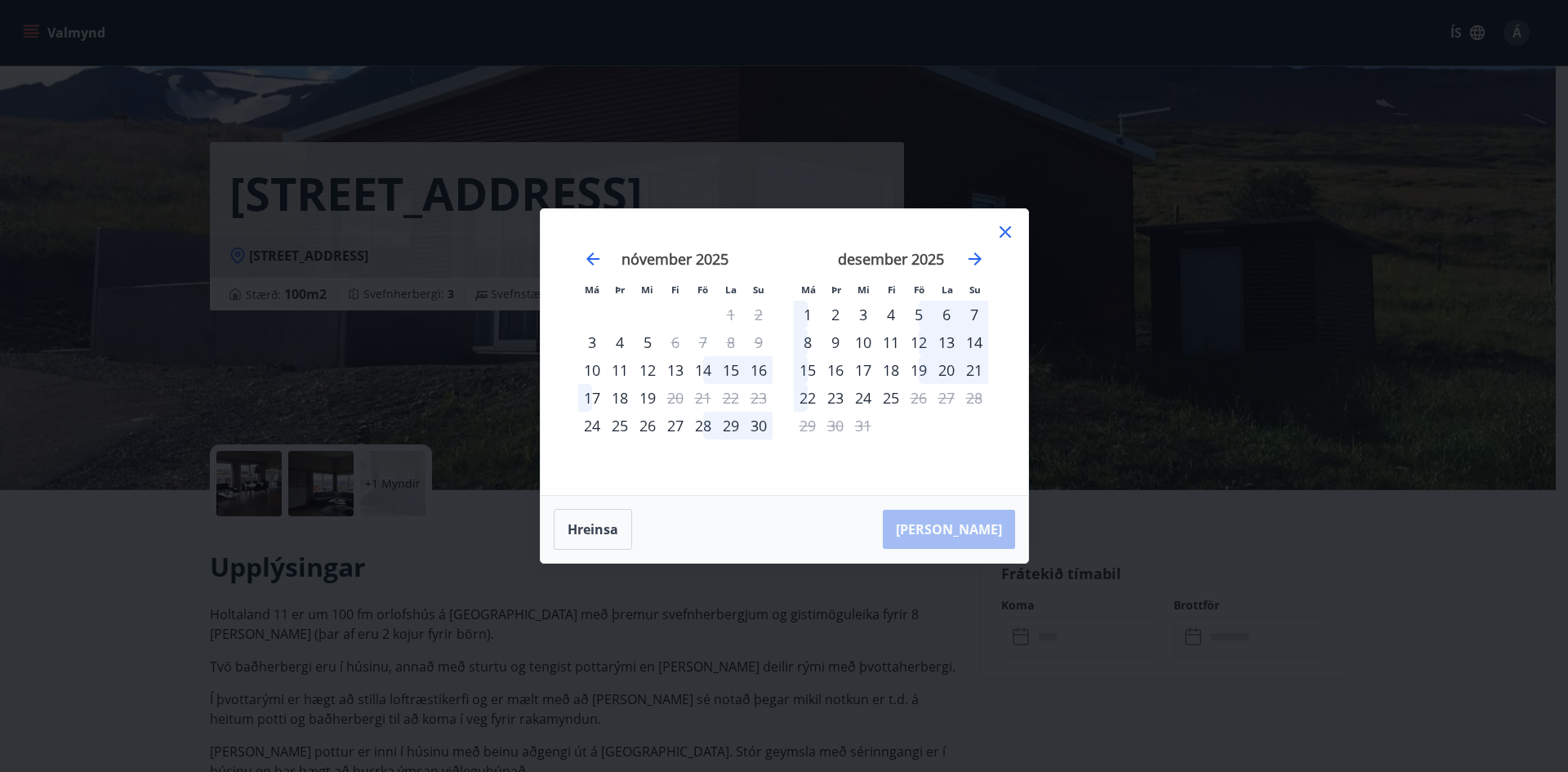
click at [1004, 233] on icon at bounding box center [1006, 233] width 12 height 12
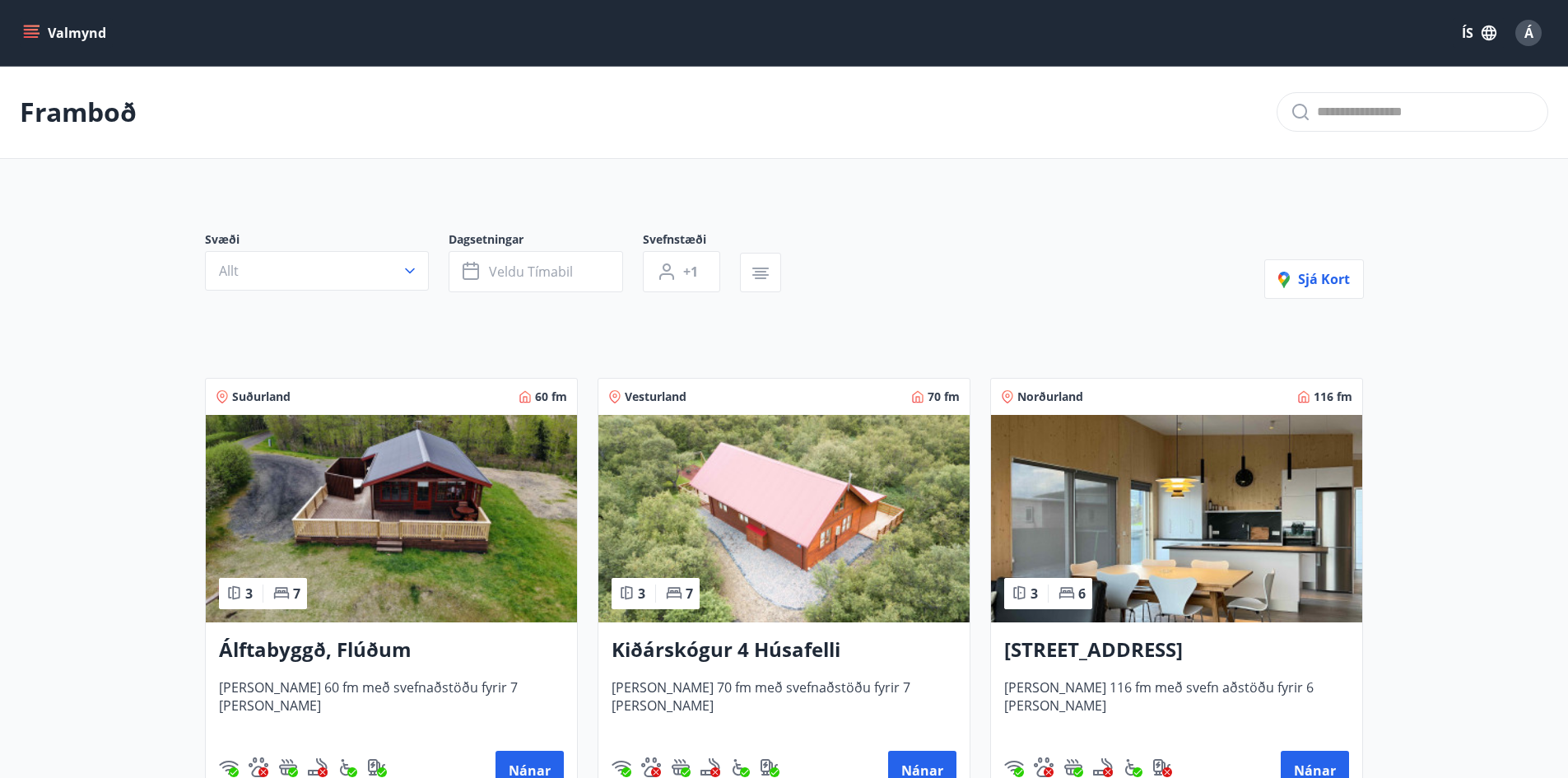
click at [39, 32] on icon "menu" at bounding box center [31, 32] width 16 height 16
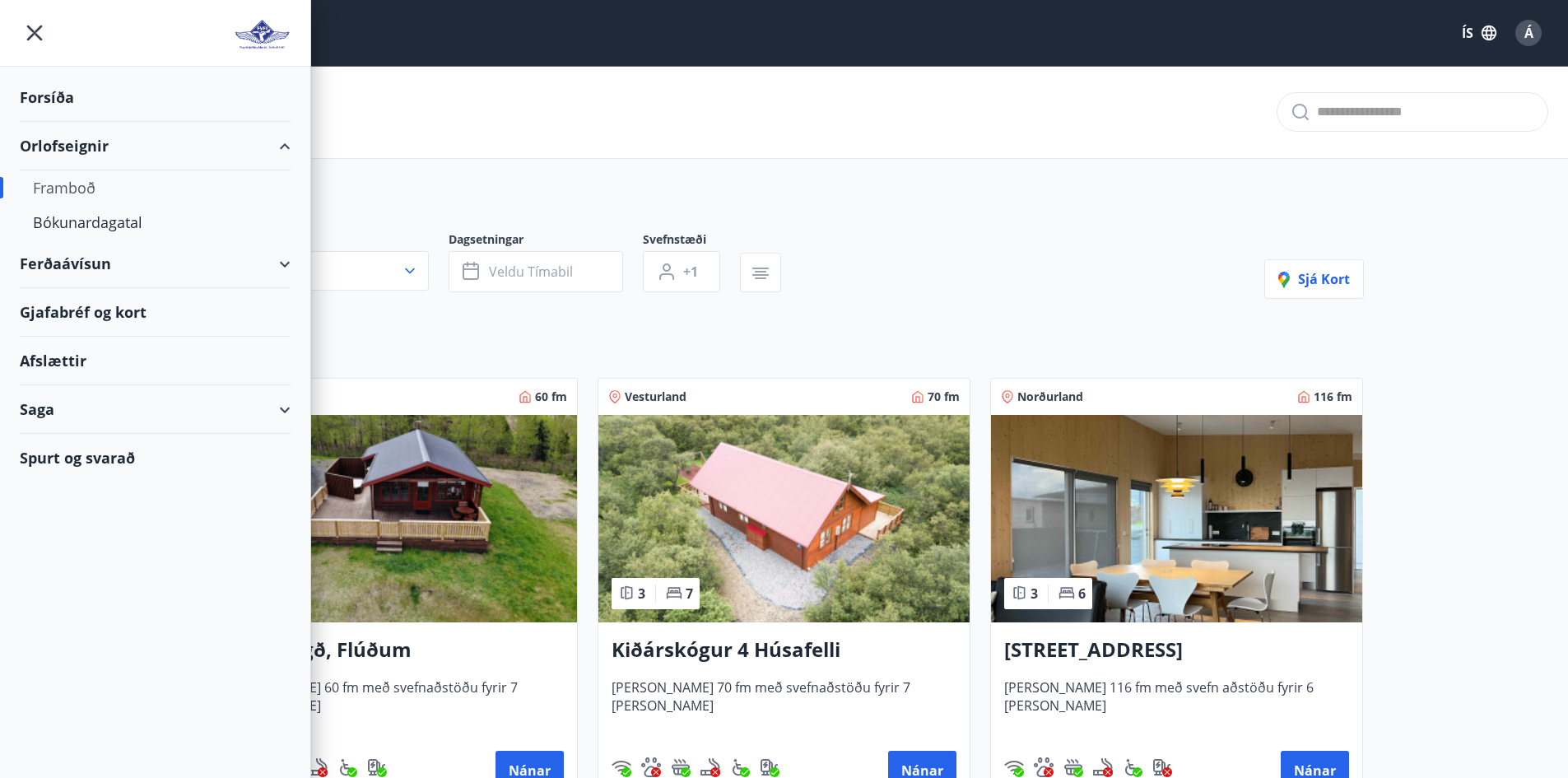
click at [53, 95] on div "Forsíða" at bounding box center [155, 97] width 271 height 48
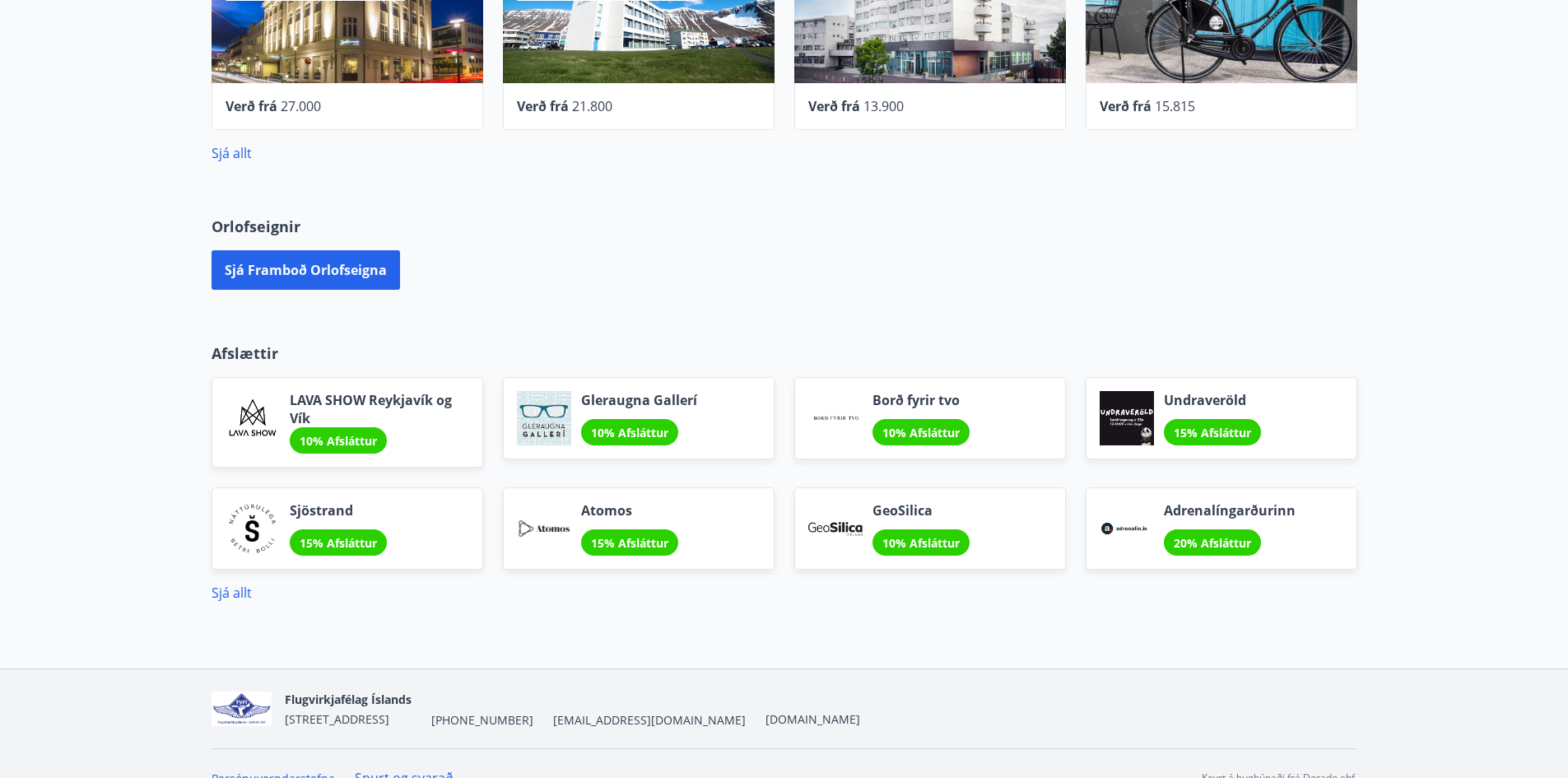
scroll to position [852, 0]
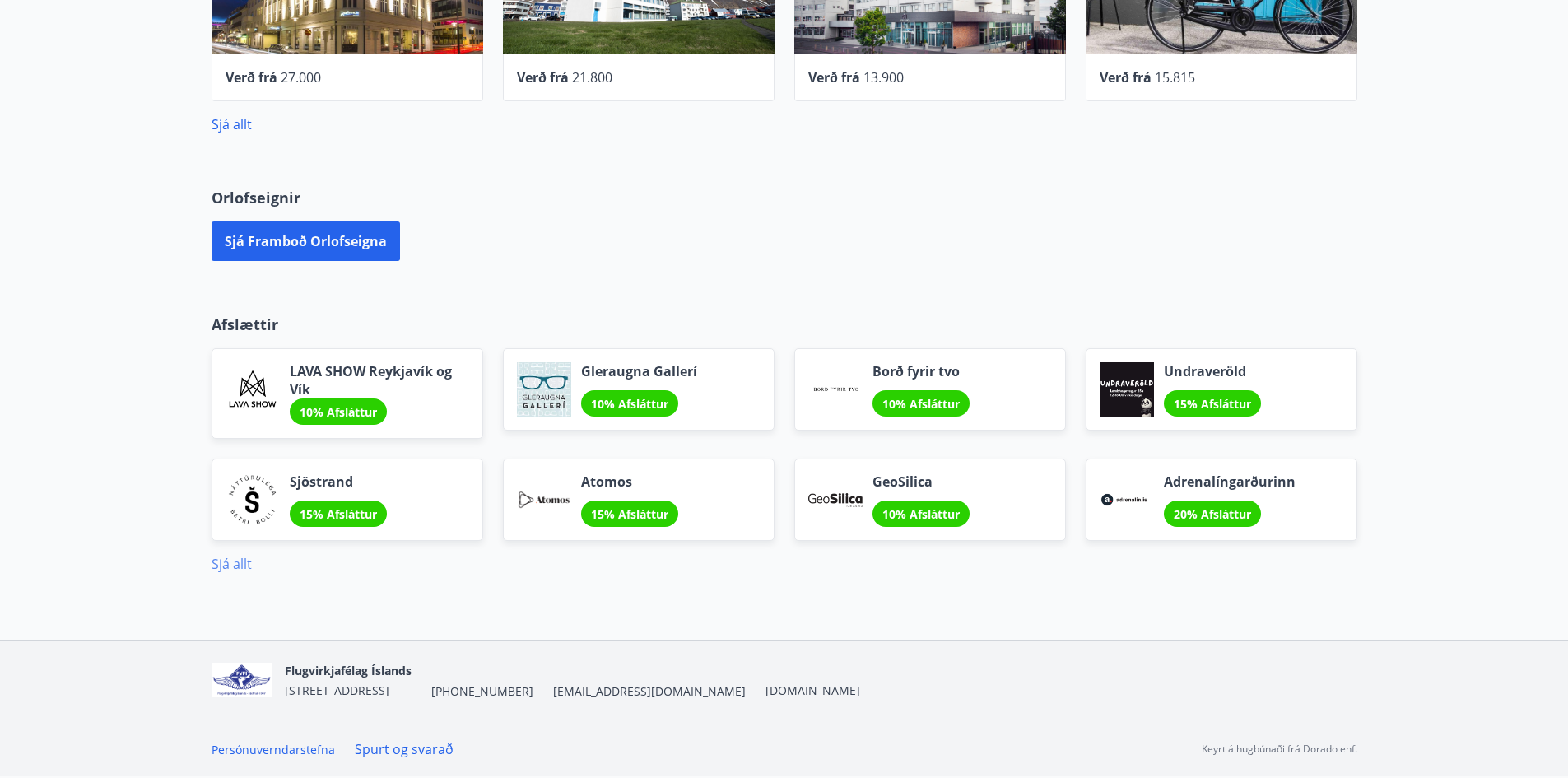
click at [235, 568] on link "Sjá allt" at bounding box center [232, 563] width 41 height 18
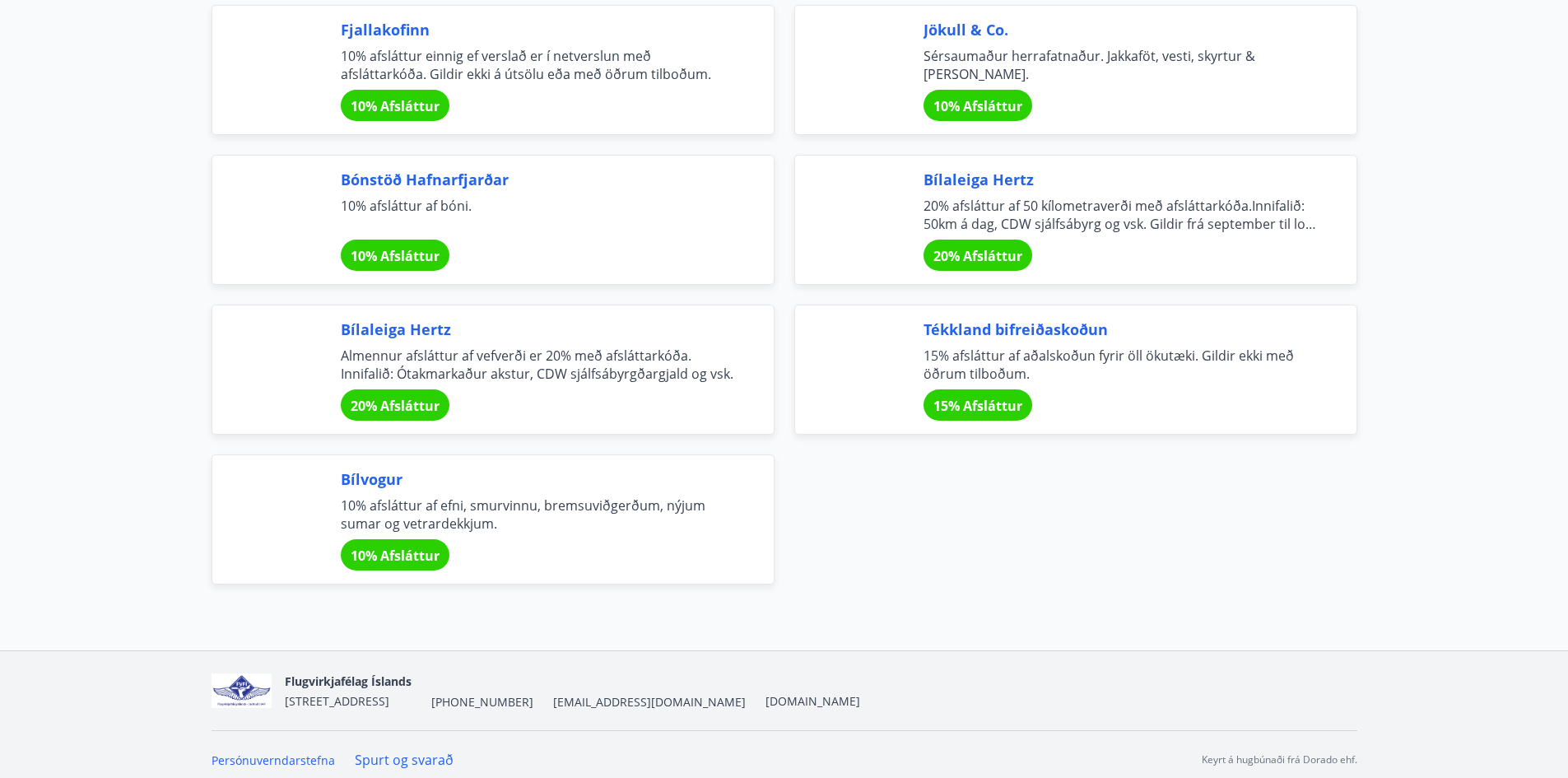
scroll to position [5466, 0]
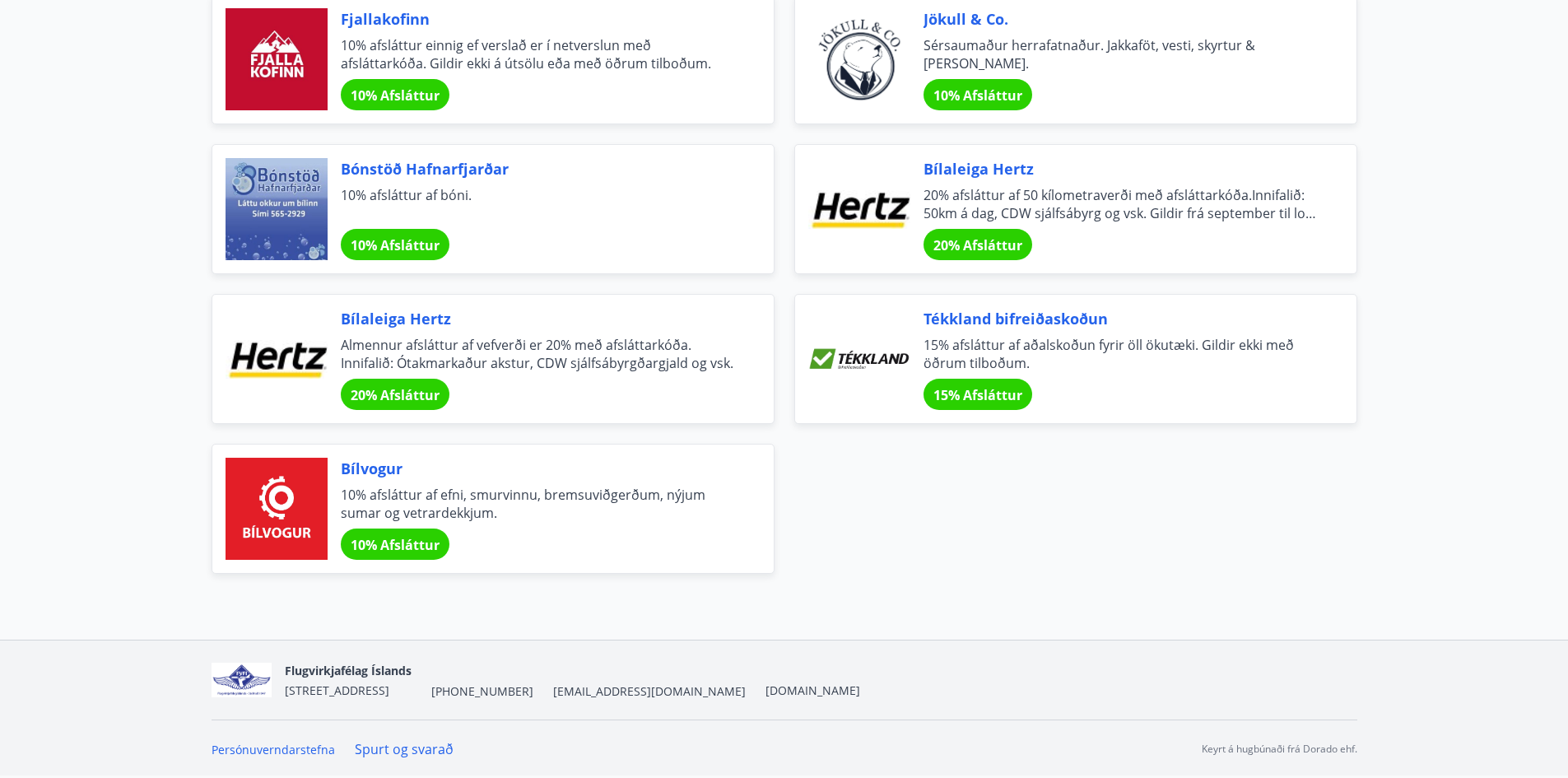
click at [193, 364] on div "Bílaleiga Hertz Almennur afsláttur af vefverði er 20% með afsláttarkóða. Innifa…" at bounding box center [483, 349] width 582 height 149
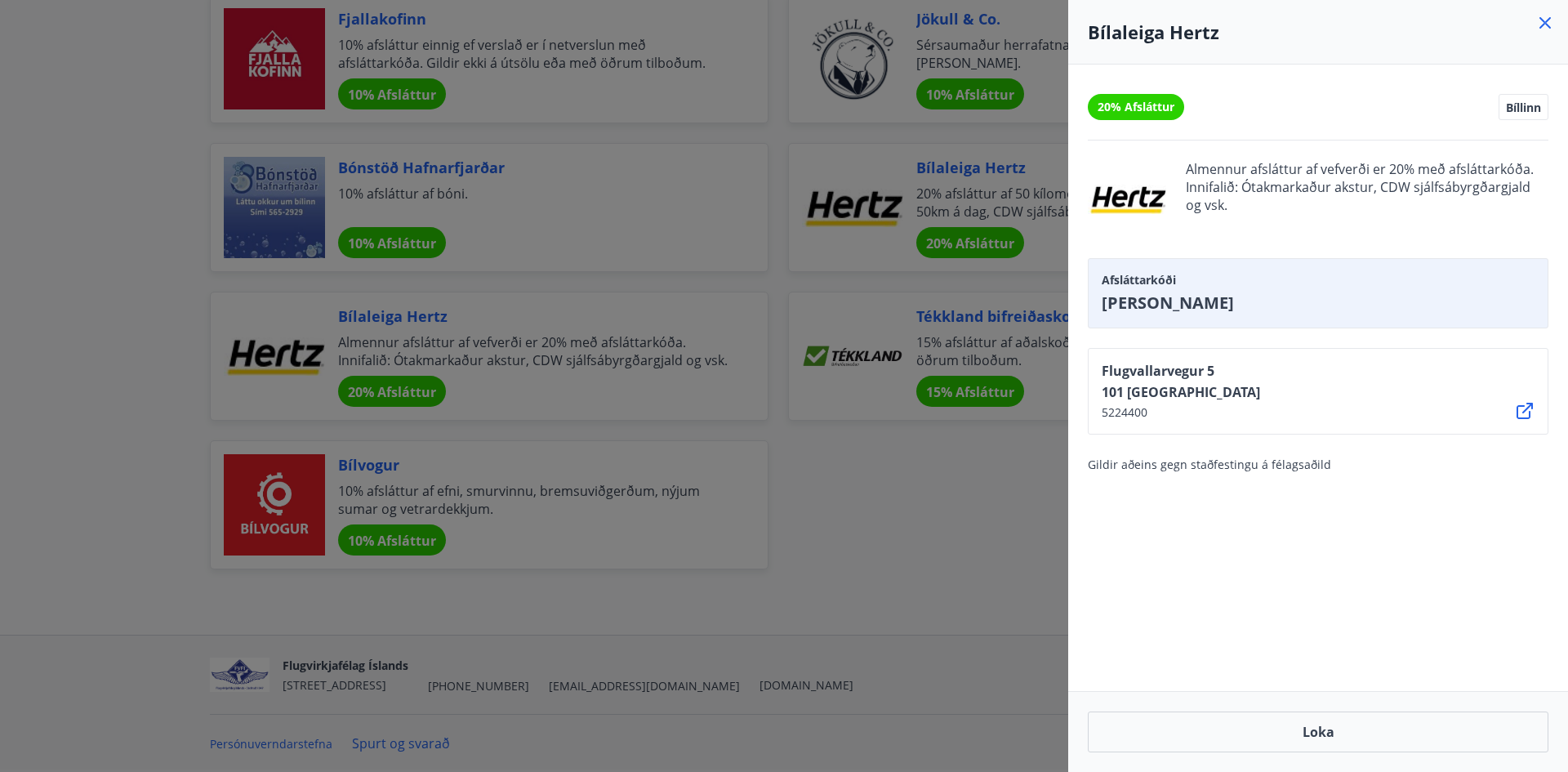
click at [1356, 569] on div "20% Afsláttur Bíllinn Almennur afsláttur af vefverði er 20% með afsláttarkóða. …" at bounding box center [1318, 378] width 500 height 627
click at [1544, 28] on icon at bounding box center [1545, 23] width 19 height 19
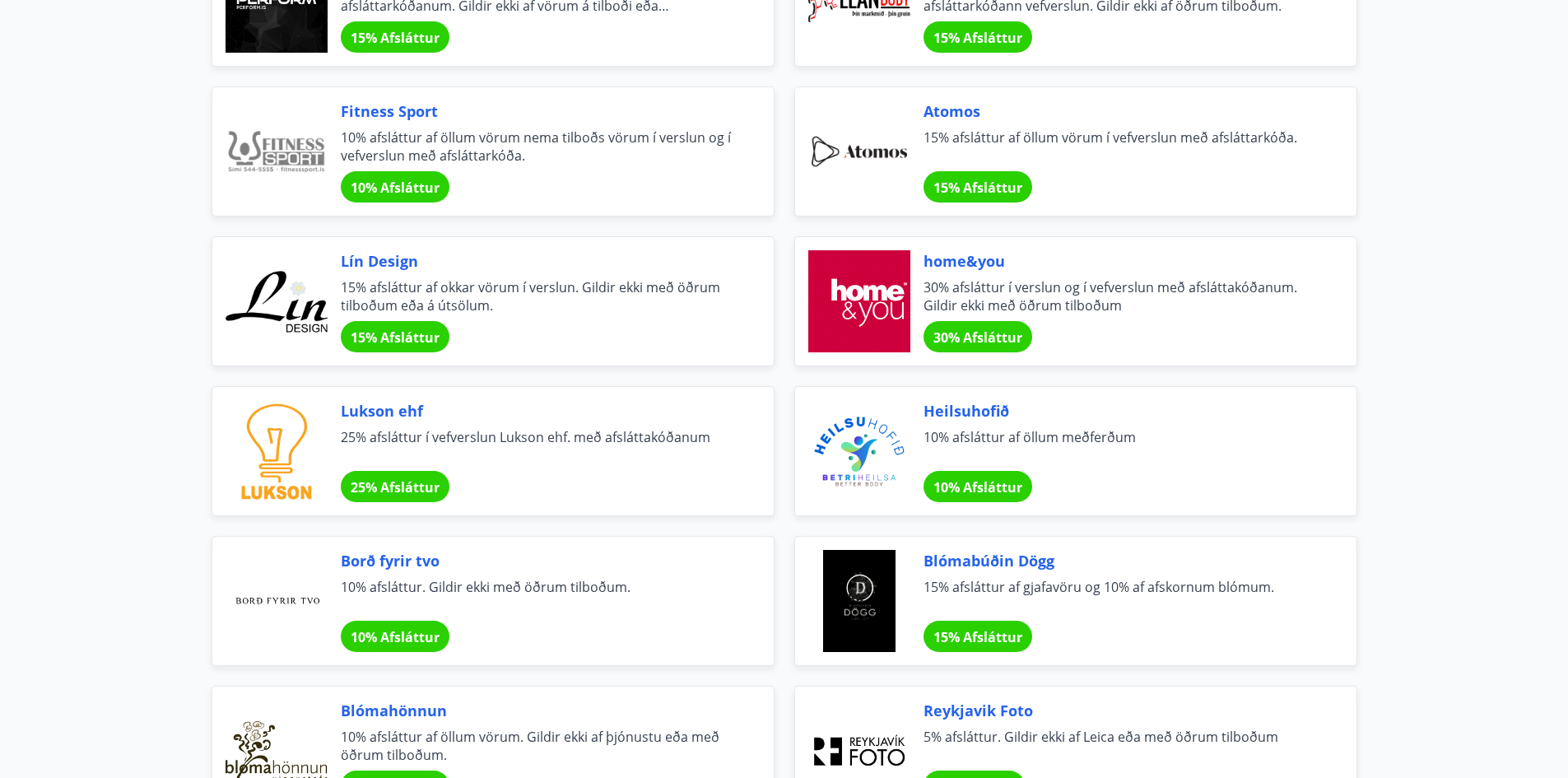
scroll to position [0, 0]
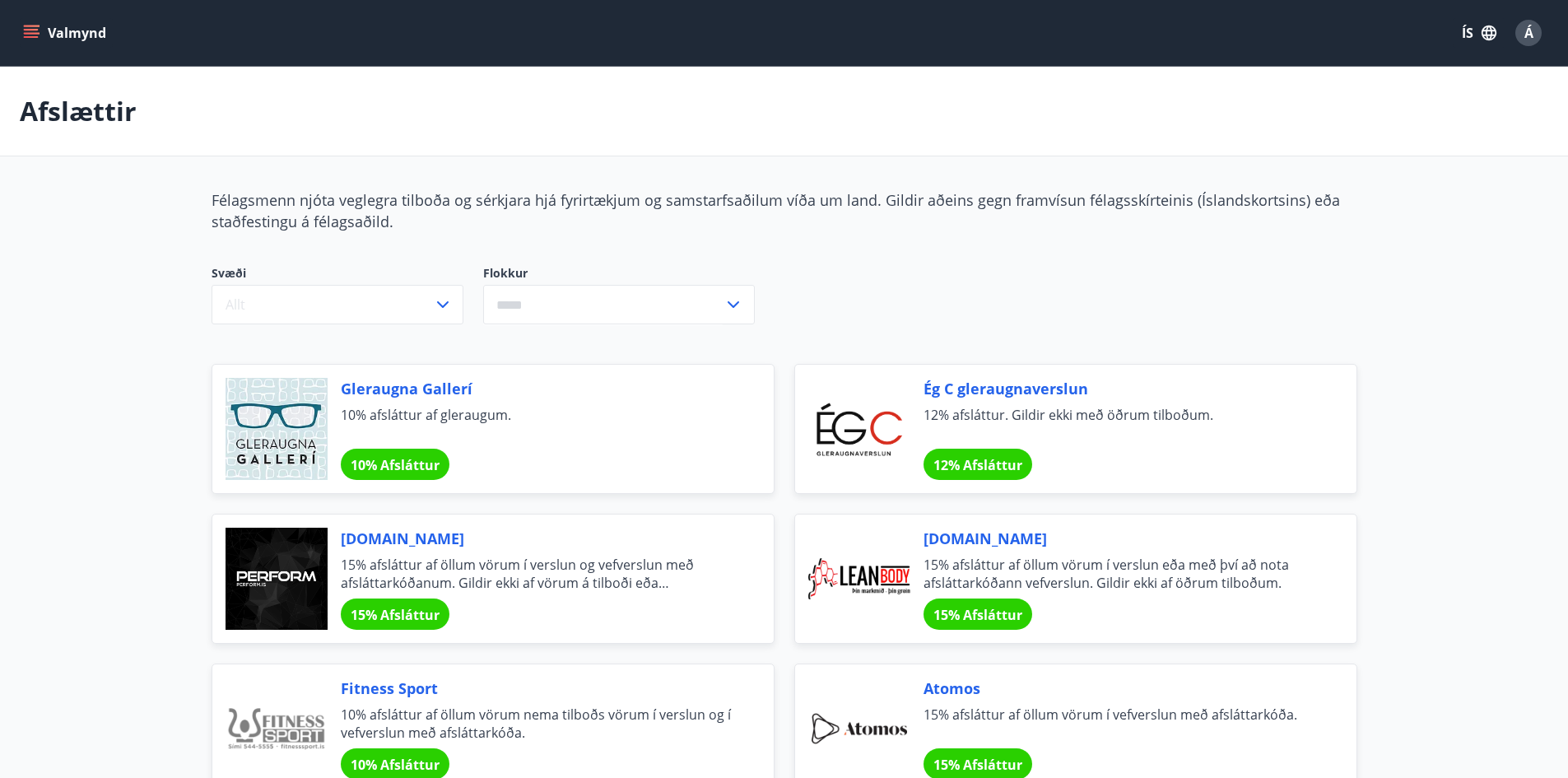
click at [43, 35] on button "Valmynd" at bounding box center [66, 32] width 93 height 30
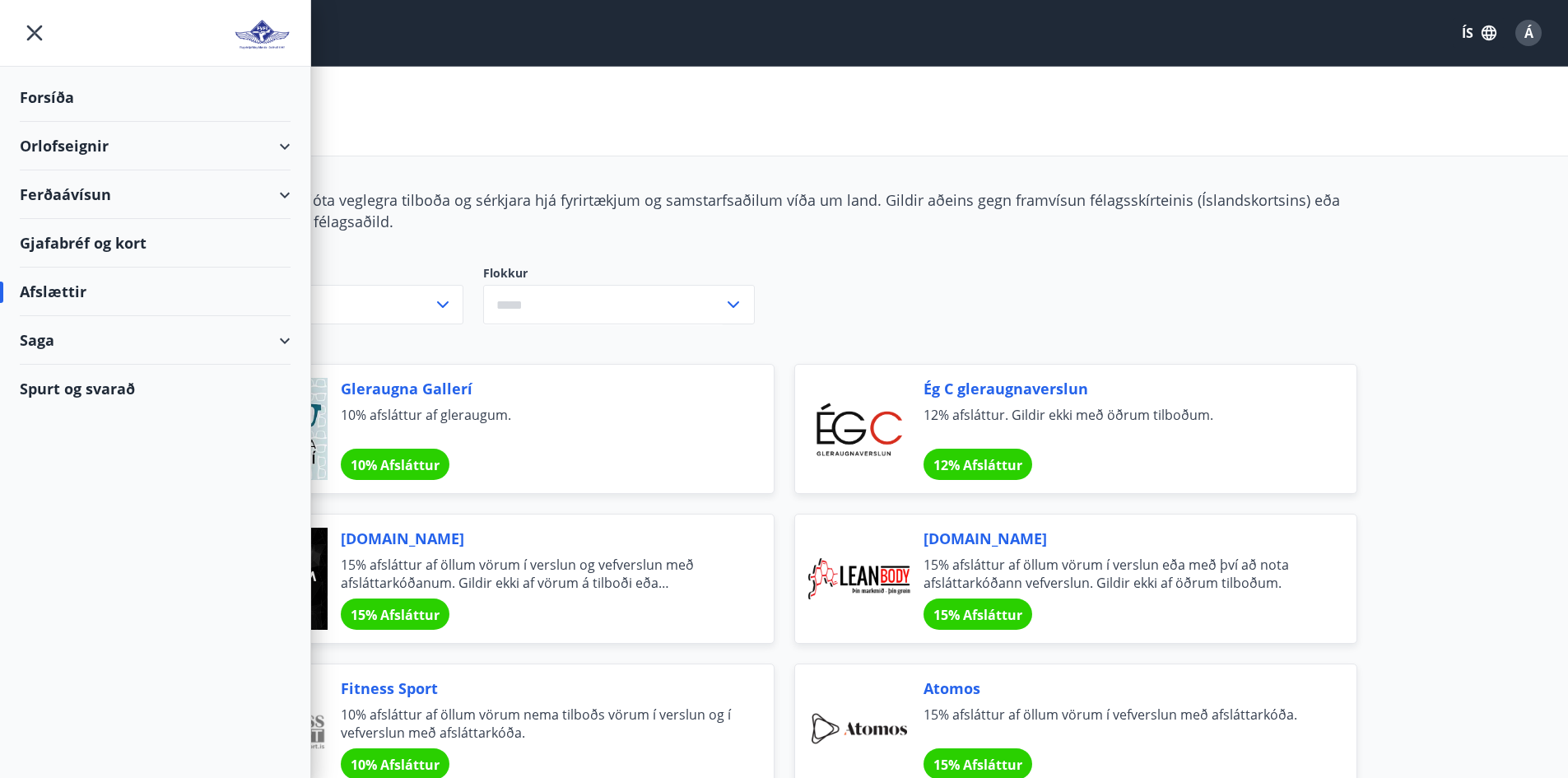
click at [276, 340] on div "Saga" at bounding box center [155, 340] width 271 height 48
click at [83, 418] on div "Bókanir" at bounding box center [155, 416] width 244 height 35
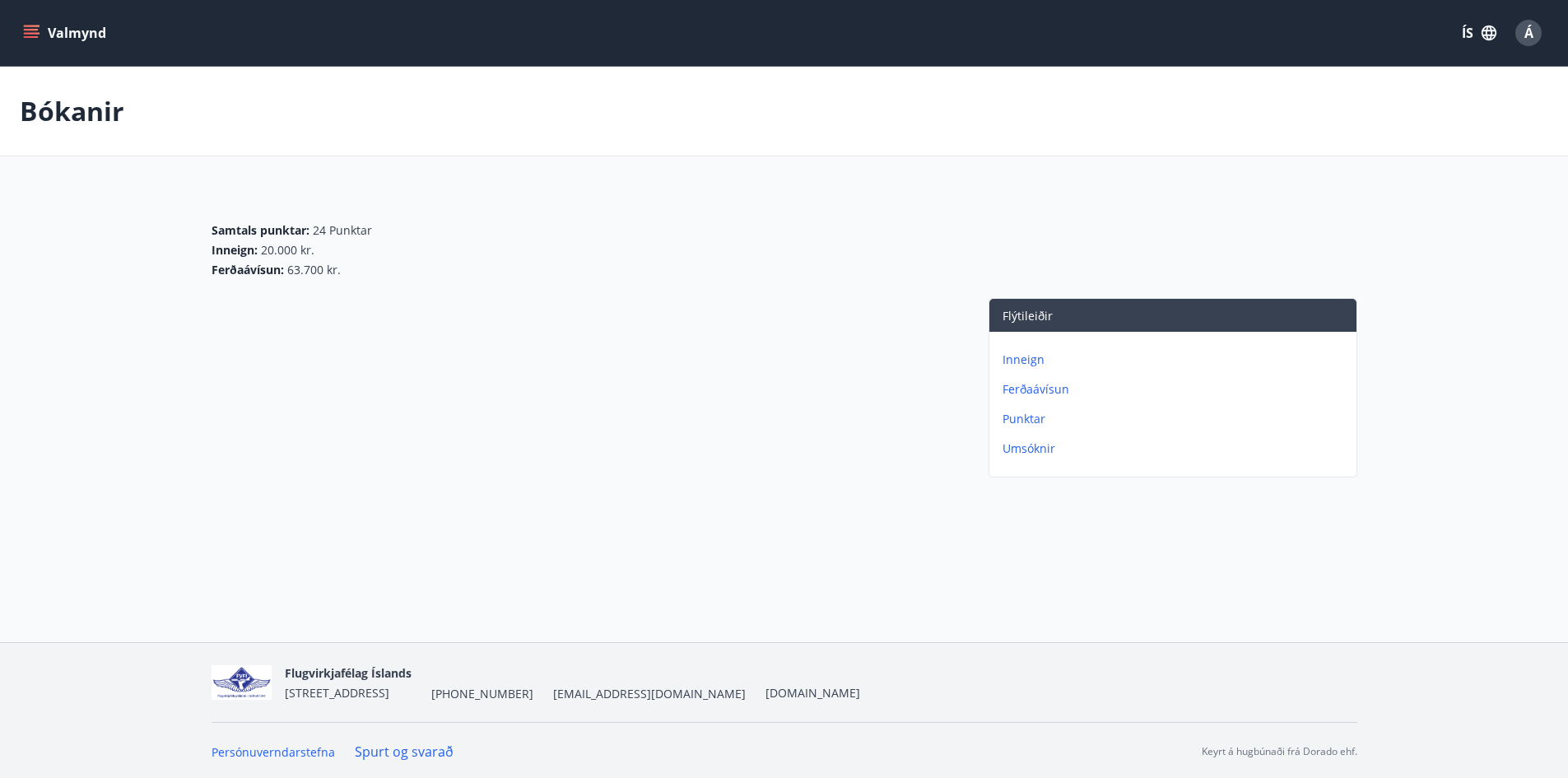
click at [1038, 450] on p "Umsóknir" at bounding box center [1176, 448] width 347 height 16
